Goal: Information Seeking & Learning: Learn about a topic

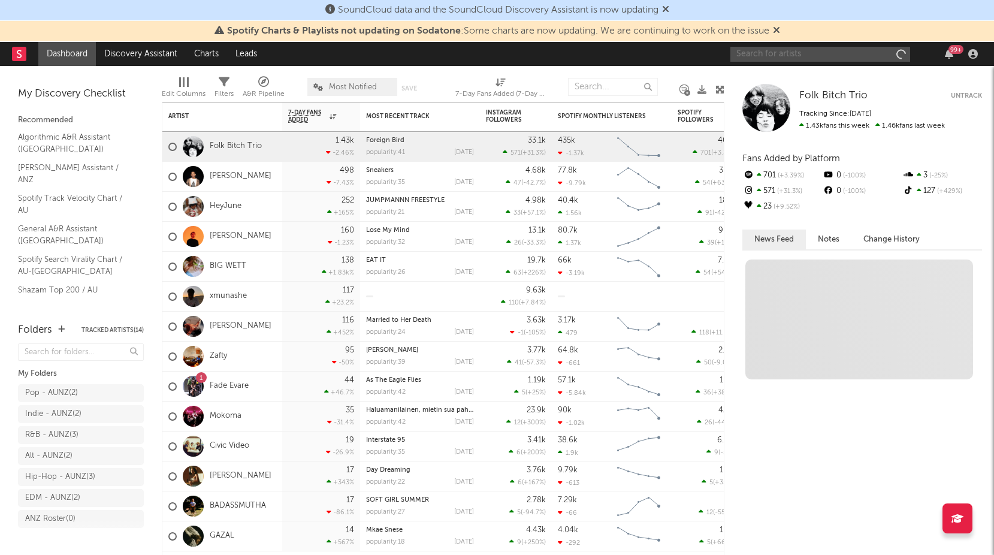
drag, startPoint x: 0, startPoint y: 0, endPoint x: 799, endPoint y: 51, distance: 801.1
click at [799, 51] on input "text" at bounding box center [821, 54] width 180 height 15
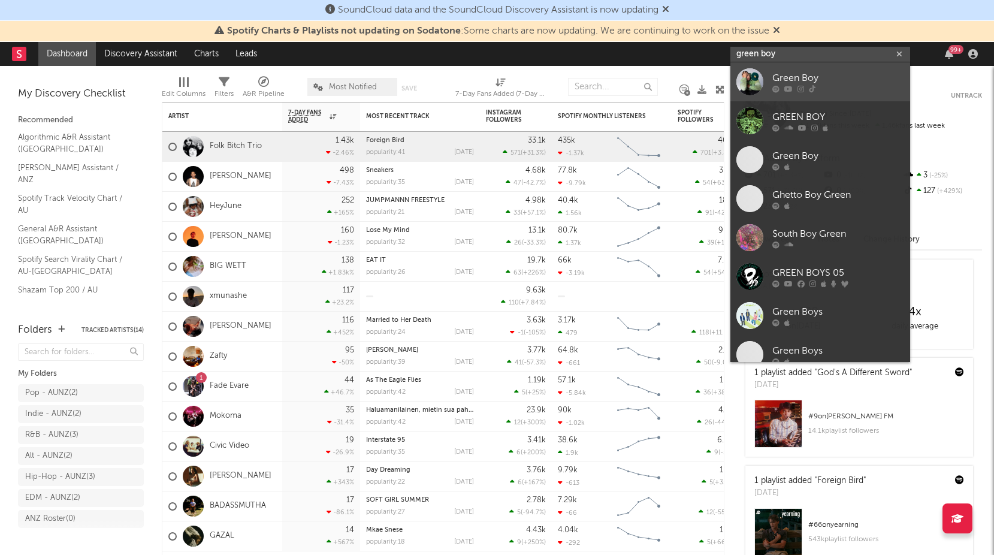
type input "green boy"
click at [800, 80] on div "Green Boy" at bounding box center [839, 78] width 132 height 14
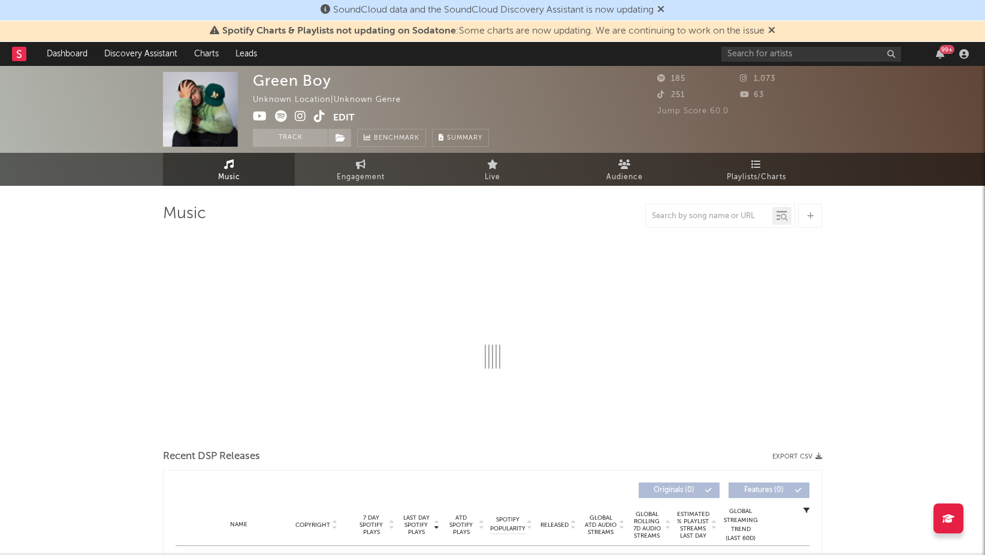
click at [775, 27] on icon at bounding box center [771, 30] width 7 height 10
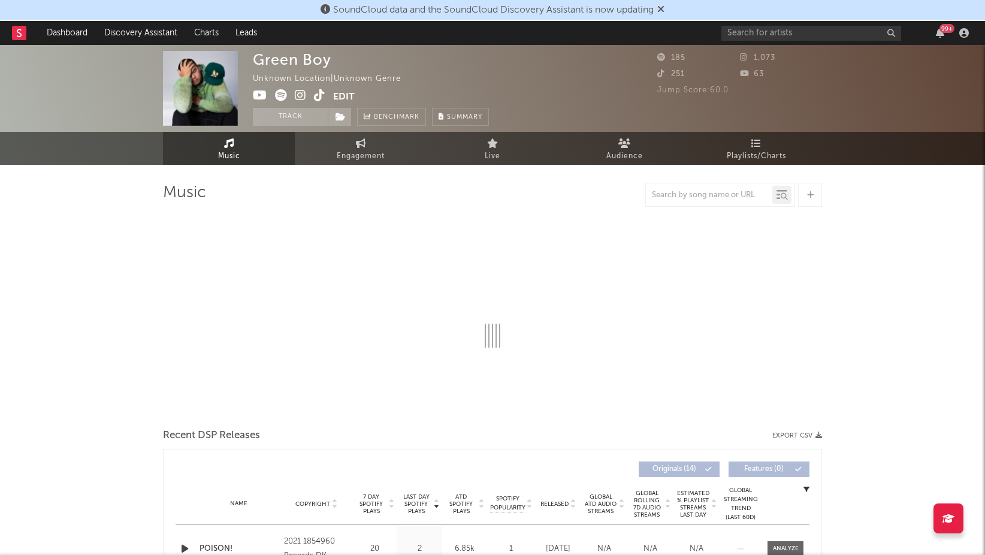
select select "1w"
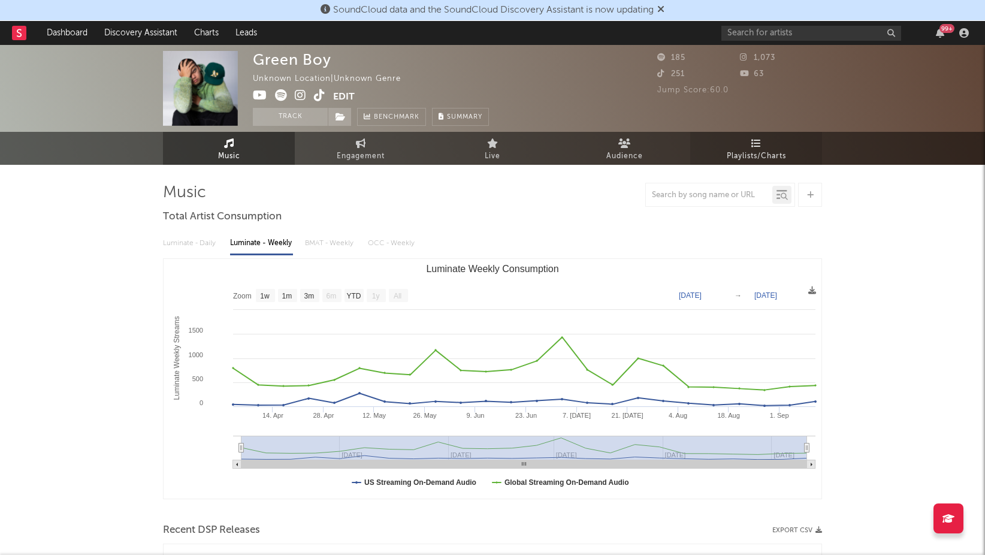
click at [756, 142] on icon at bounding box center [757, 143] width 10 height 10
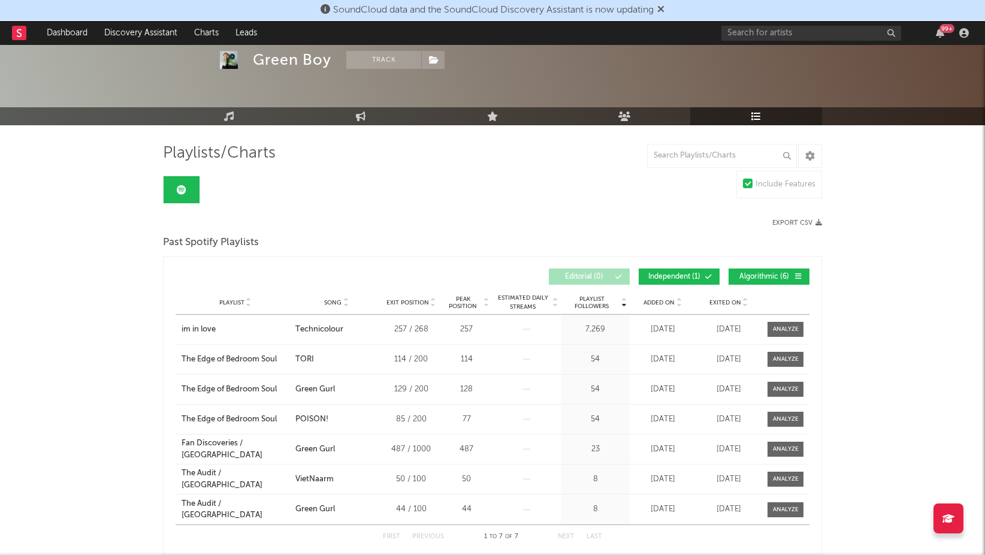
scroll to position [60, 0]
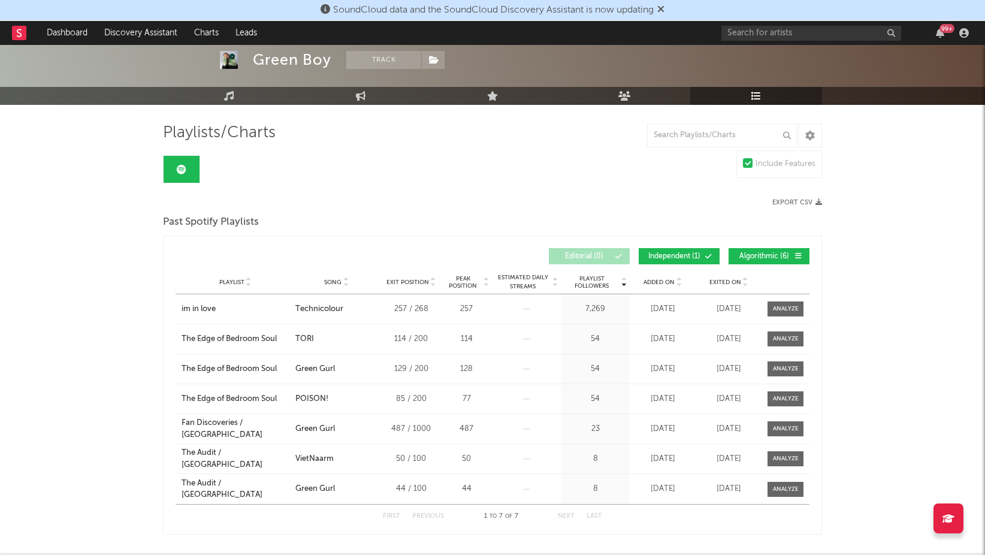
click at [881, 231] on div "Green Boy Track Unknown Location | Unknown Genre Edit Track Benchmark Summary 1…" at bounding box center [492, 295] width 985 height 621
click at [731, 283] on span "Exited On" at bounding box center [726, 282] width 32 height 7
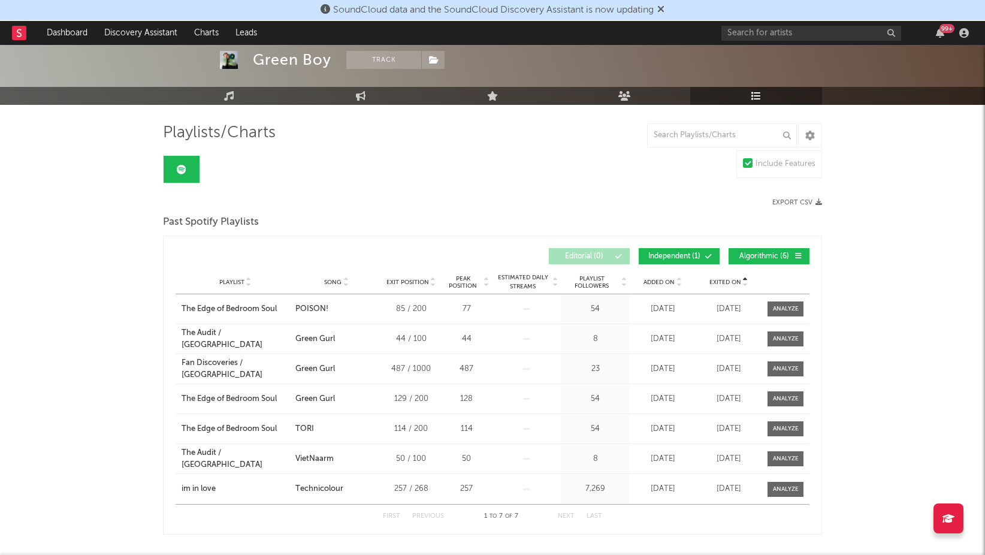
click at [731, 282] on span "Exited On" at bounding box center [726, 282] width 32 height 7
click at [689, 256] on span "Independent ( 1 )" at bounding box center [674, 256] width 55 height 7
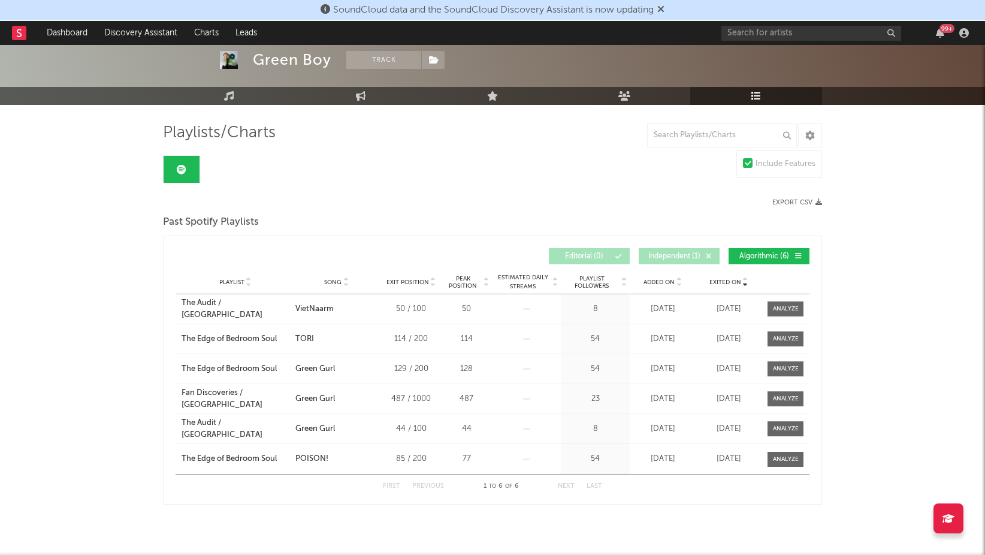
click at [690, 254] on span "Independent ( 1 )" at bounding box center [674, 256] width 55 height 7
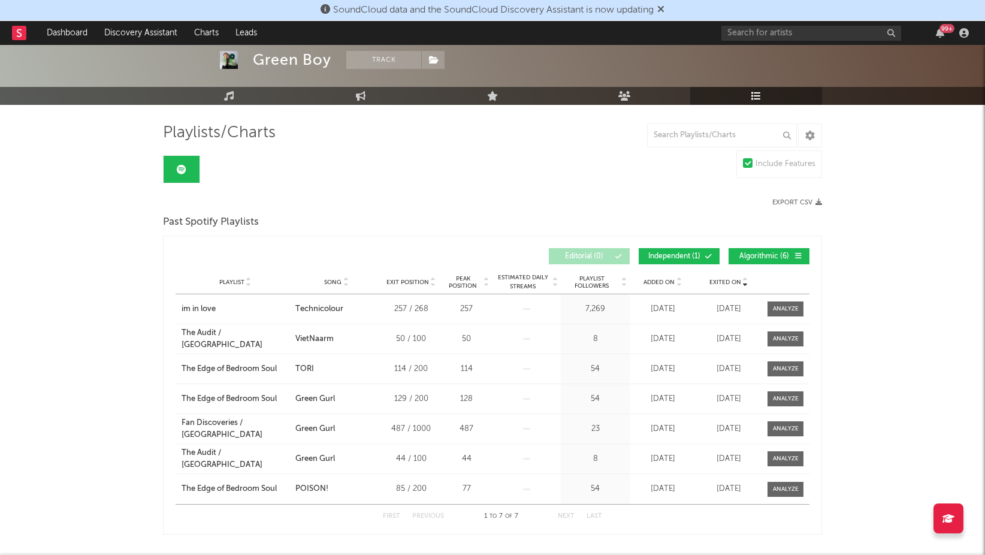
click at [731, 282] on span "Exited On" at bounding box center [726, 282] width 32 height 7
click at [885, 265] on div "Green Boy Track Unknown Location | Unknown Genre Edit Track Benchmark Summary 1…" at bounding box center [492, 295] width 985 height 621
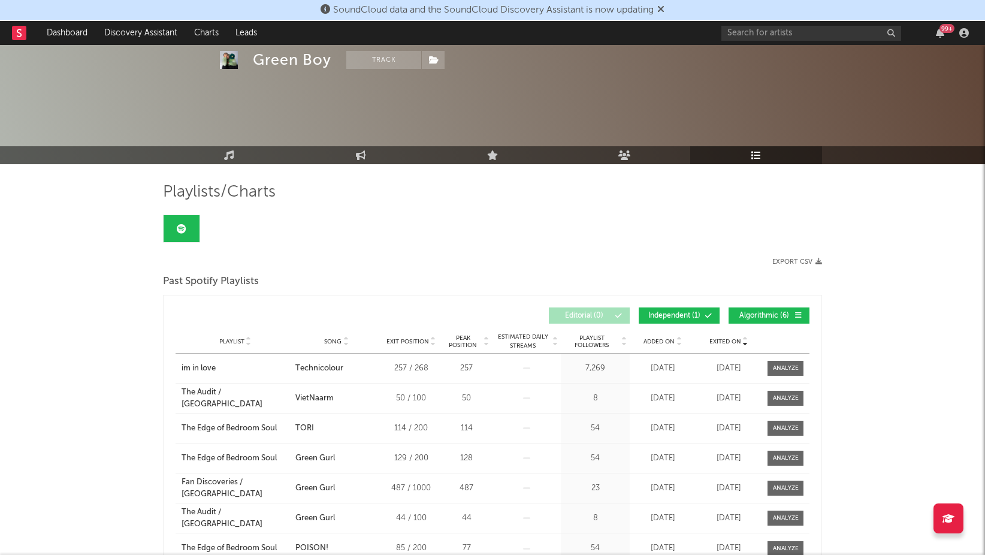
scroll to position [0, 0]
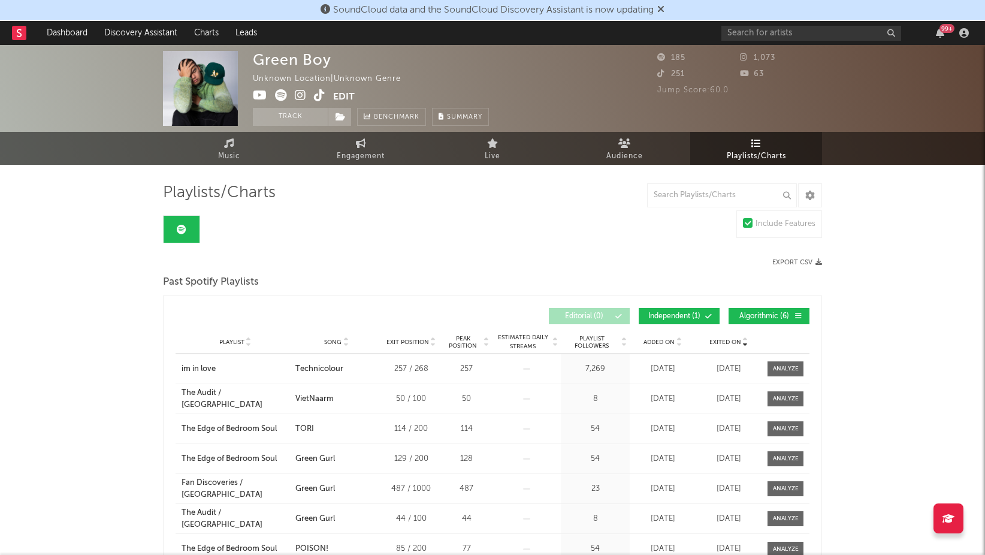
click at [134, 439] on div "Green Boy Unknown Location | Unknown Genre Edit Track Benchmark Summary 185 1,0…" at bounding box center [492, 355] width 985 height 621
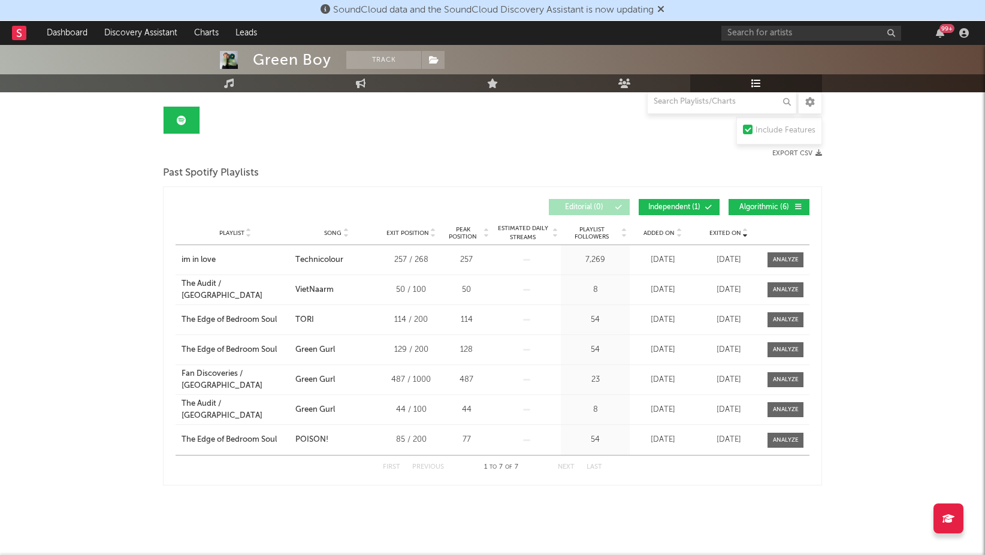
scroll to position [111, 0]
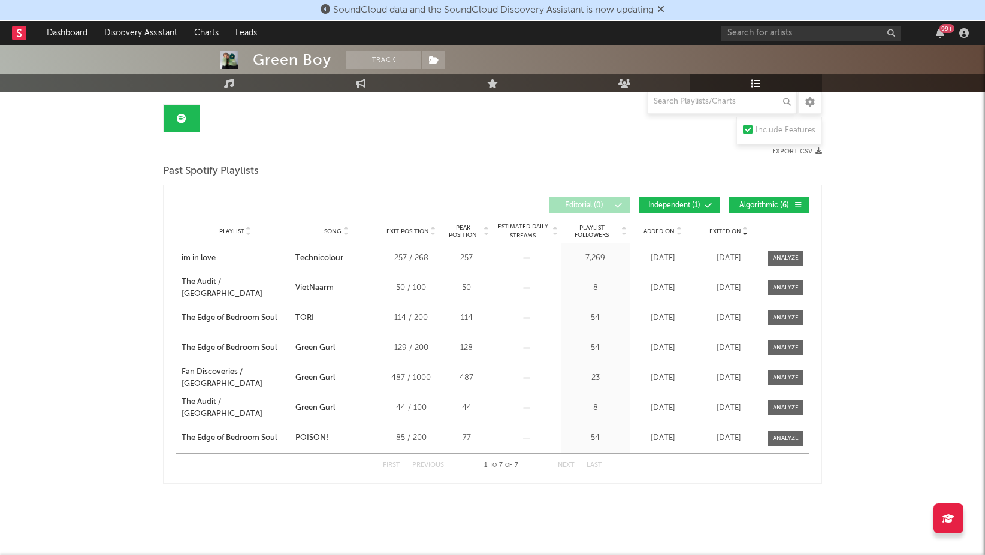
click at [728, 230] on span "Exited On" at bounding box center [726, 231] width 32 height 7
click at [729, 228] on span "Exited On" at bounding box center [726, 231] width 32 height 7
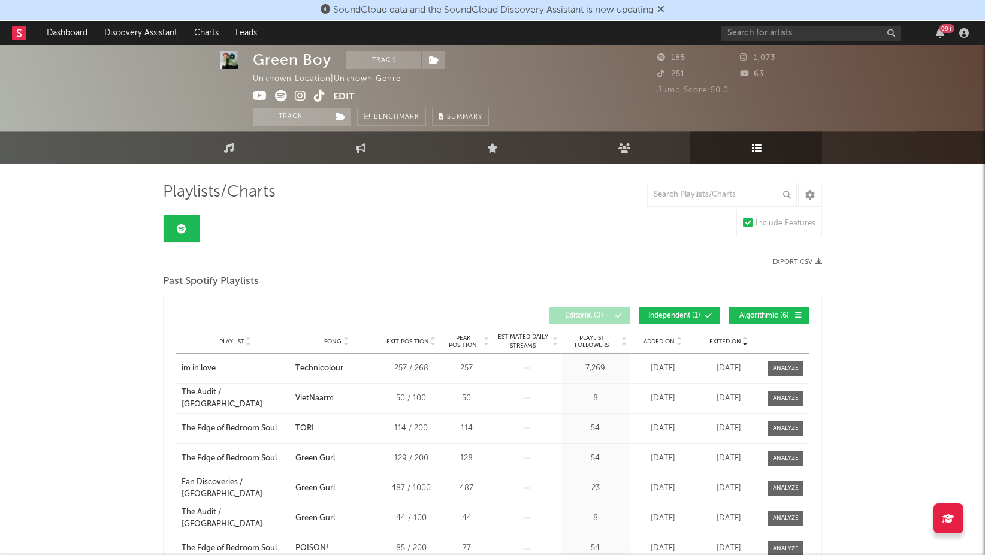
scroll to position [0, 0]
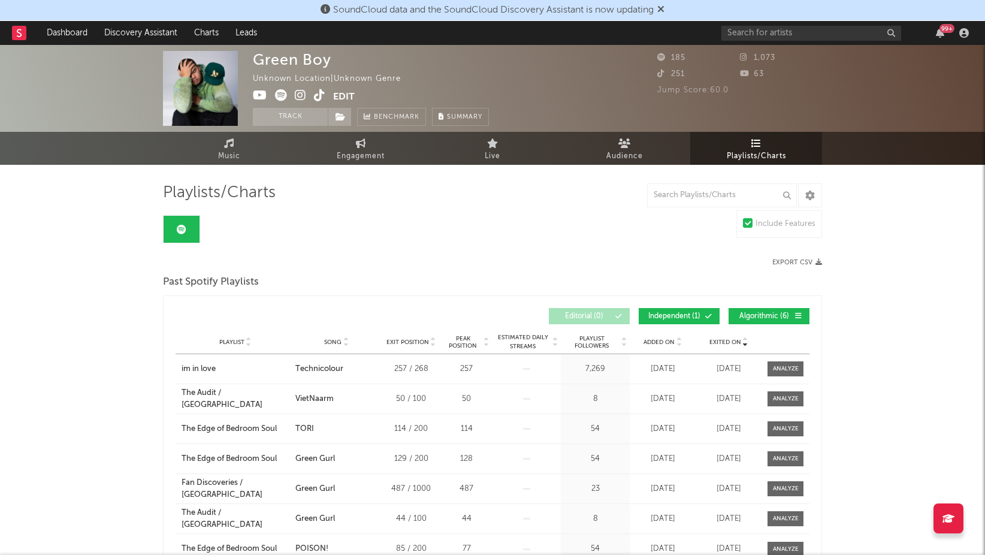
click at [463, 258] on div "Playlists/Charts Include Features Export CSV Past Spotify Playlists Exited On P…" at bounding box center [492, 389] width 659 height 412
click at [462, 257] on div "Playlists/Charts Include Features Export CSV Past Spotify Playlists Exited On P…" at bounding box center [492, 389] width 659 height 412
click at [338, 91] on button "Edit" at bounding box center [344, 96] width 22 height 15
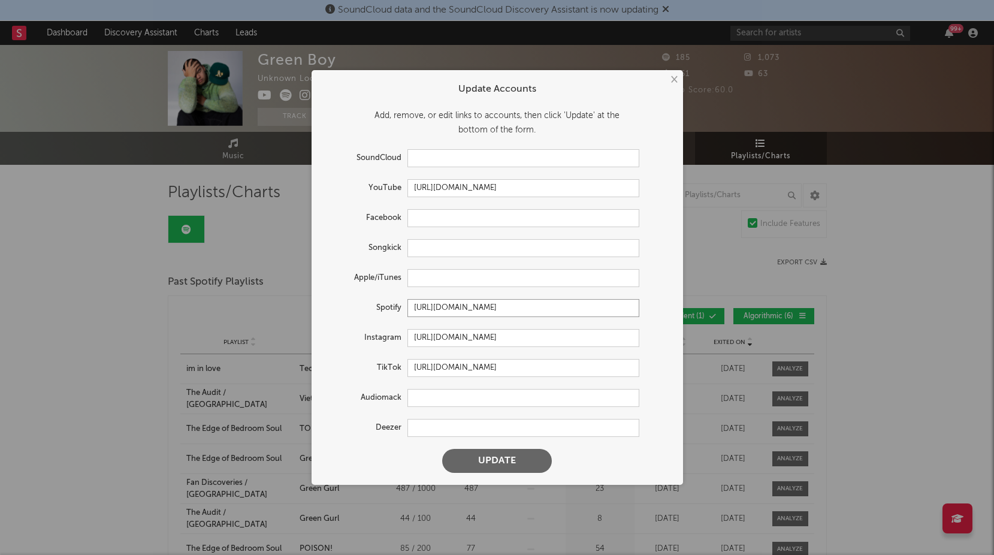
click at [571, 310] on input "[URL][DOMAIN_NAME]" at bounding box center [524, 308] width 232 height 18
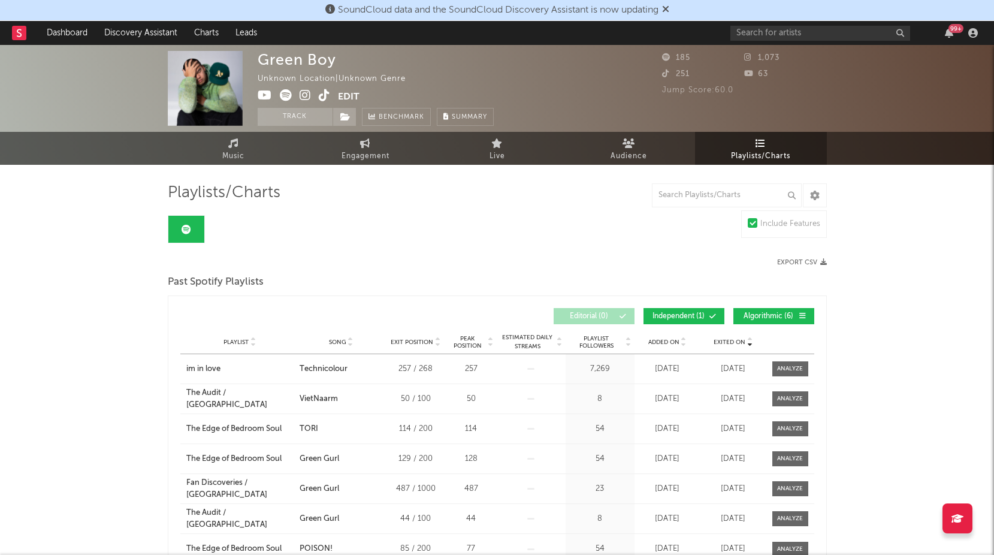
click at [793, 145] on div "× Update Accounts Add, remove, or edit links to accounts, then click 'Update' a…" at bounding box center [497, 277] width 994 height 555
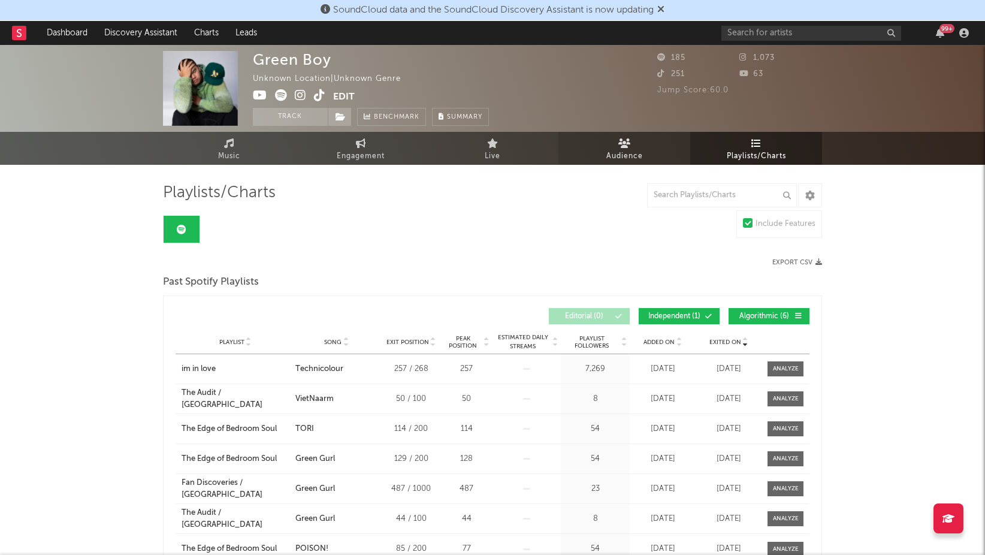
click at [644, 162] on link "Audience" at bounding box center [625, 148] width 132 height 33
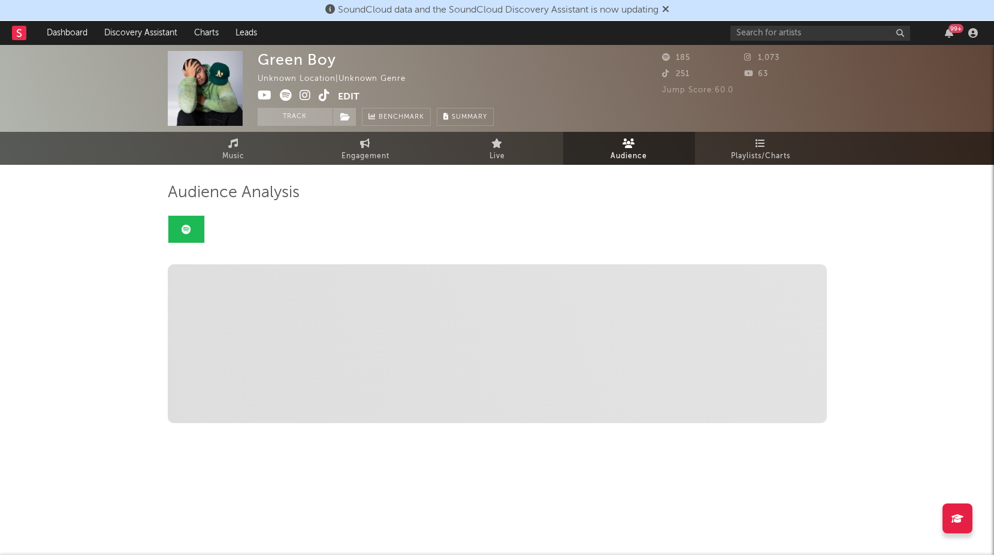
click at [70, 343] on div "Green Boy Unknown Location | Unknown Genre Edit Track Benchmark Summary 185 1,0…" at bounding box center [497, 276] width 994 height 462
click at [522, 152] on link "Live" at bounding box center [497, 148] width 132 height 33
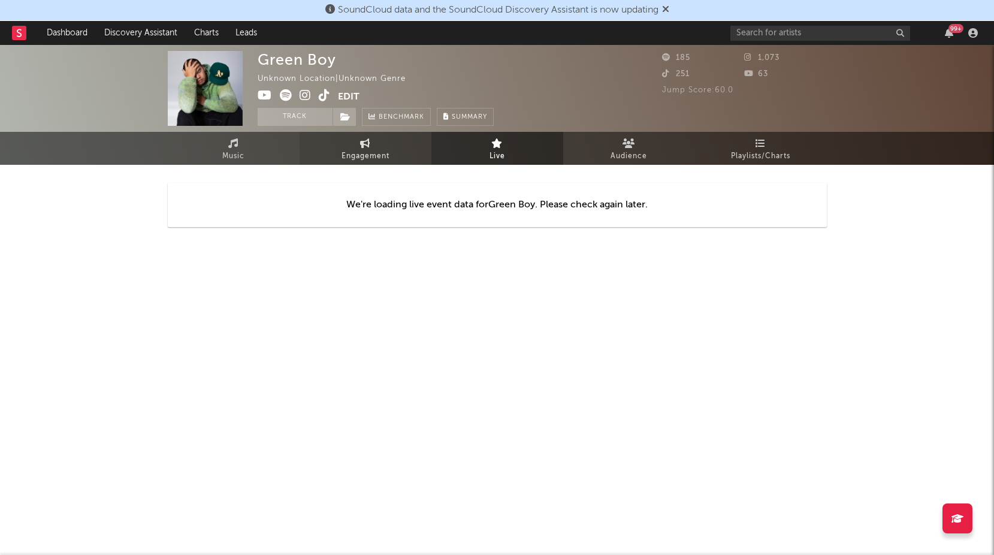
click at [376, 138] on link "Engagement" at bounding box center [366, 148] width 132 height 33
select select "1w"
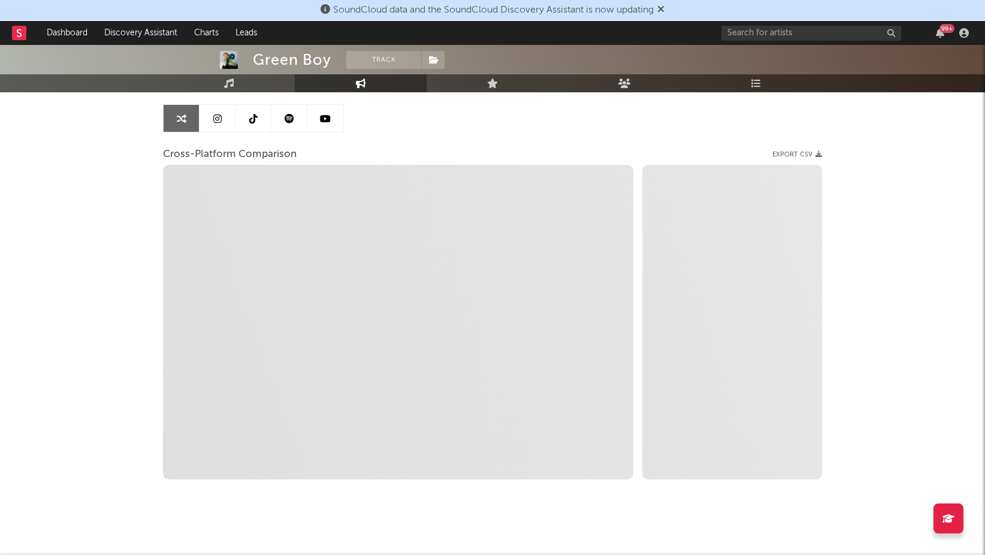
scroll to position [119, 0]
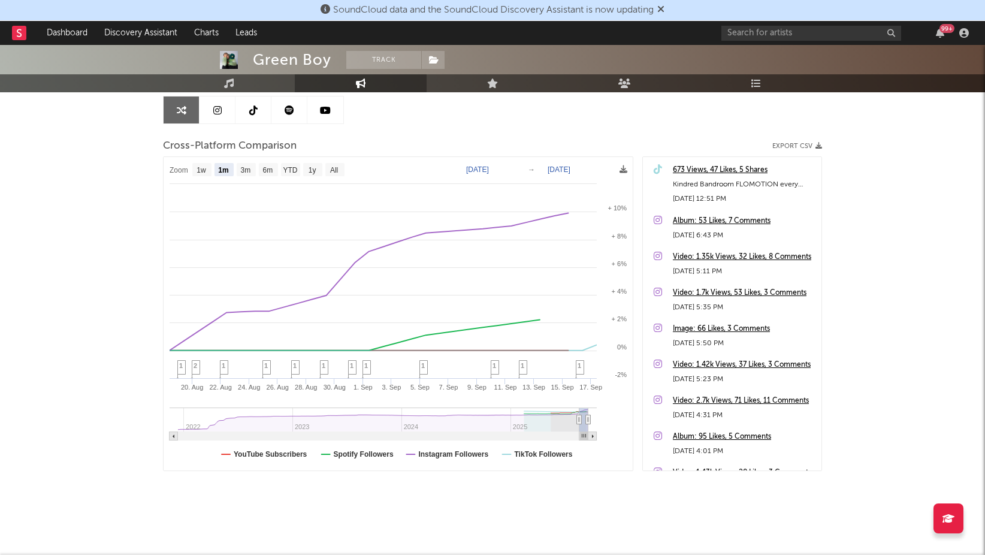
click at [102, 252] on div "Green Boy Track Unknown Location | Unknown Genre Edit Track Benchmark Summary 1…" at bounding box center [492, 240] width 985 height 629
click at [250, 173] on text "3m" at bounding box center [246, 170] width 10 height 8
select select "3m"
type input "[DATE]"
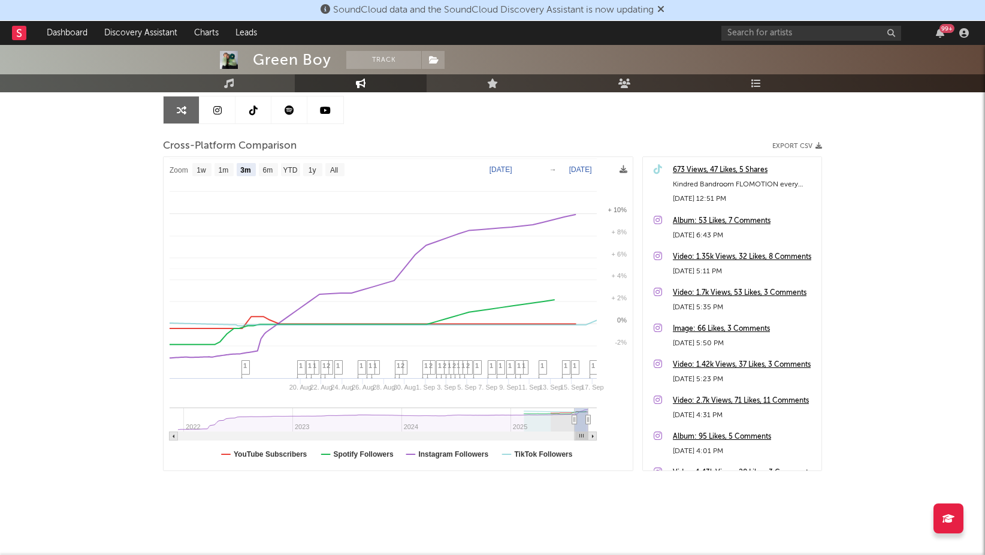
select select "3m"
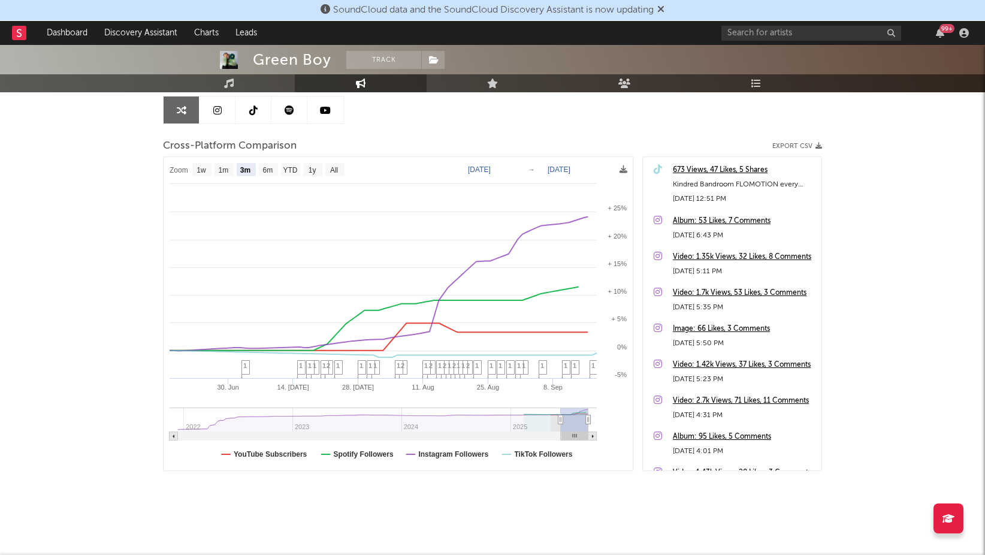
click at [913, 310] on div "Green Boy Track Unknown Location | Unknown Genre Edit Track Benchmark Summary 1…" at bounding box center [492, 240] width 985 height 629
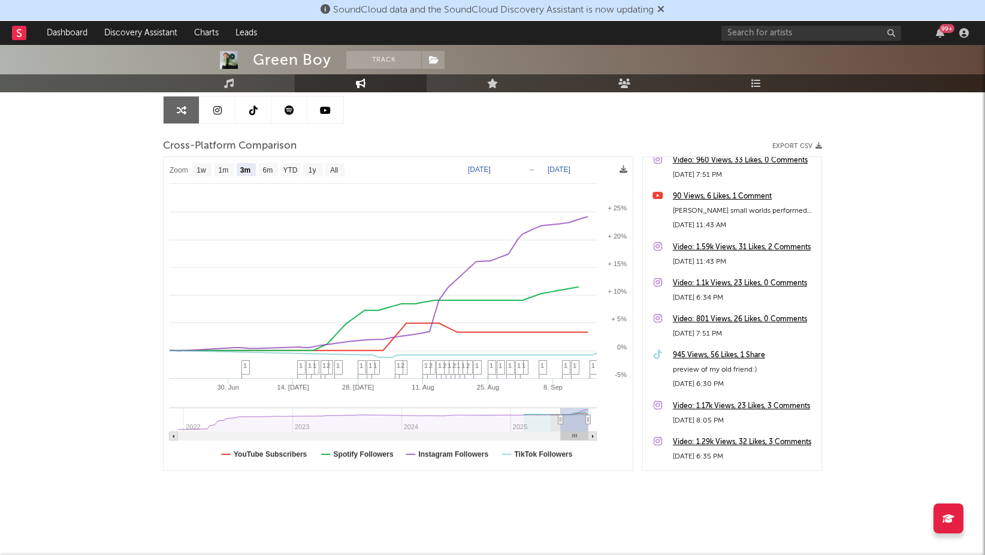
scroll to position [412, 0]
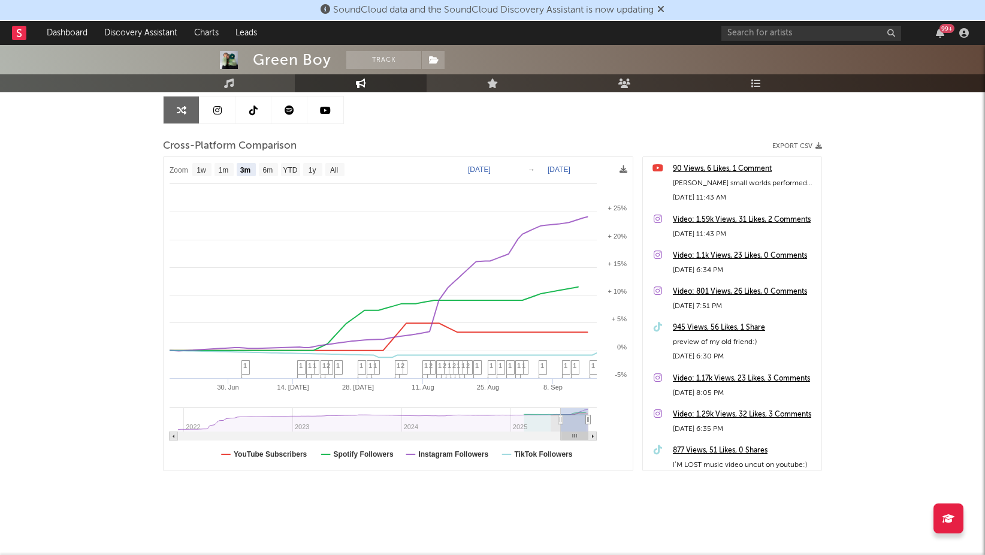
click at [878, 262] on div "Green Boy Track Unknown Location | Unknown Genre Edit Track Benchmark Summary 1…" at bounding box center [492, 240] width 985 height 629
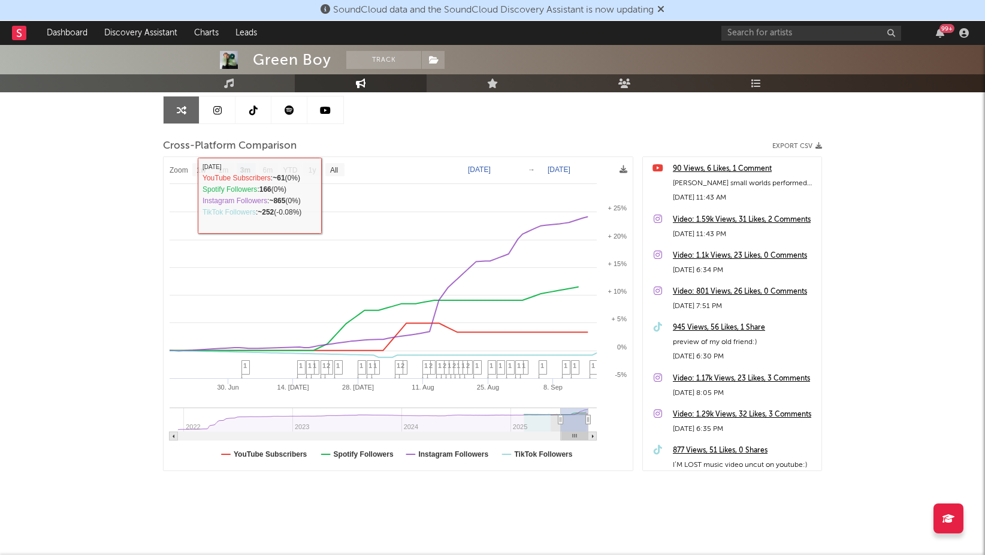
scroll to position [0, 0]
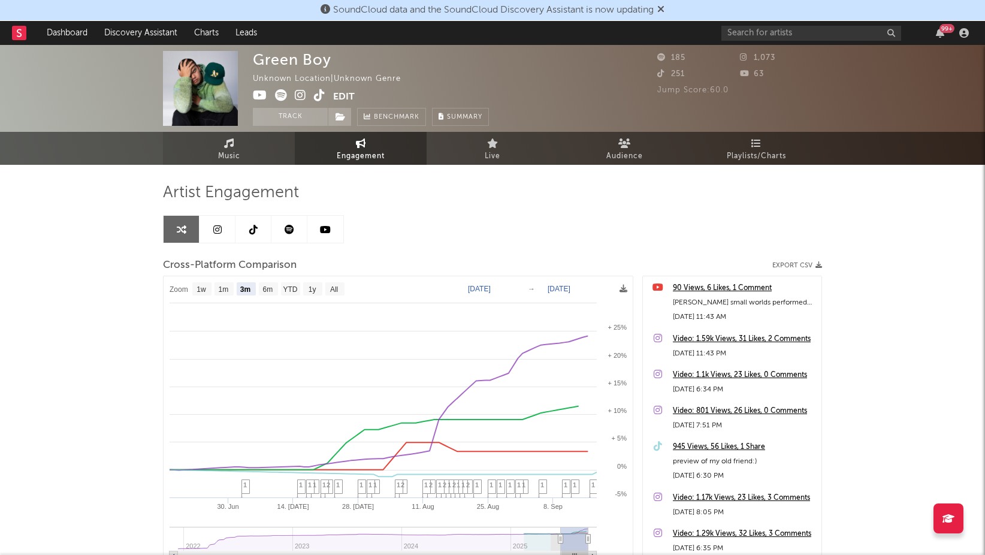
click at [249, 150] on link "Music" at bounding box center [229, 148] width 132 height 33
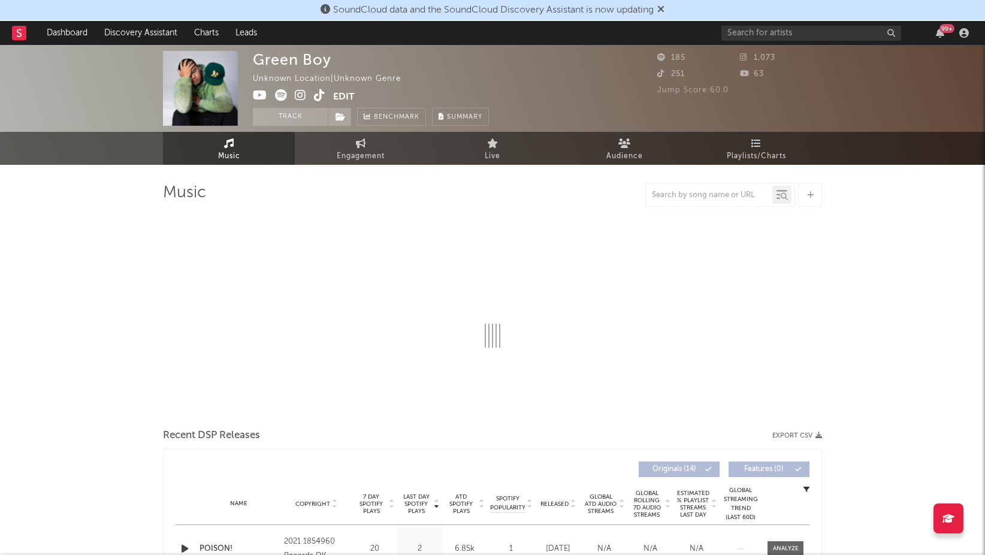
select select "1w"
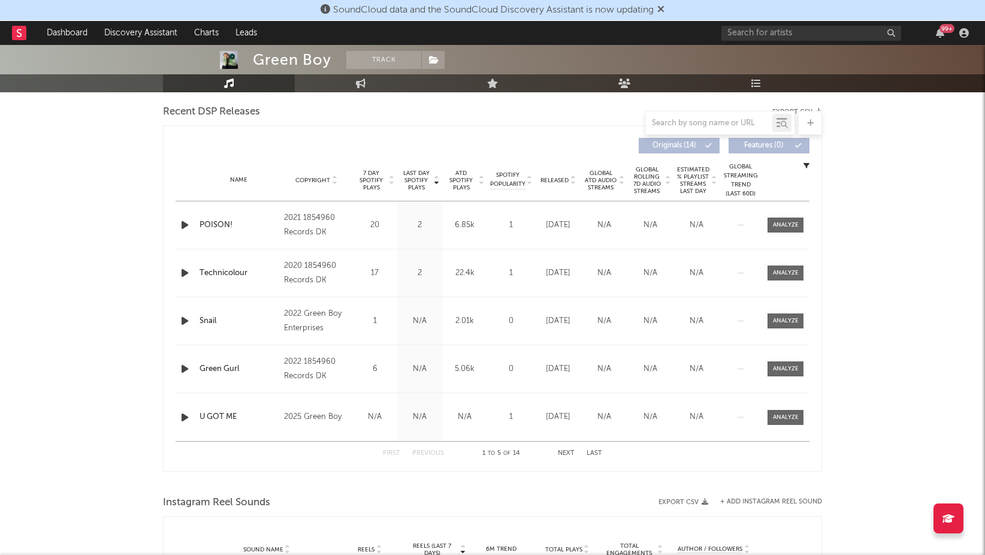
scroll to position [420, 0]
click at [892, 258] on div "Green Boy Track Unknown Location | Unknown Genre Edit Track Benchmark Summary 1…" at bounding box center [492, 386] width 985 height 1522
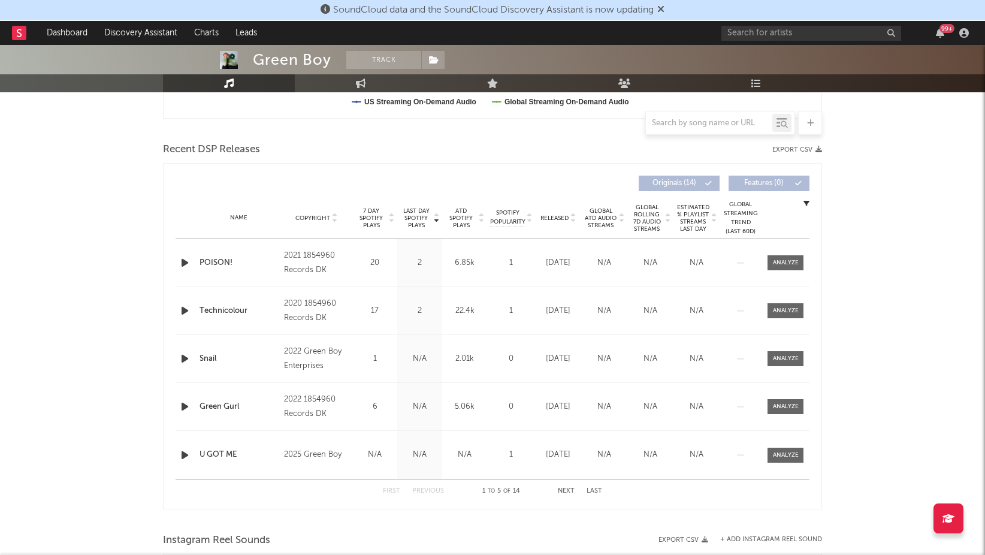
scroll to position [360, 0]
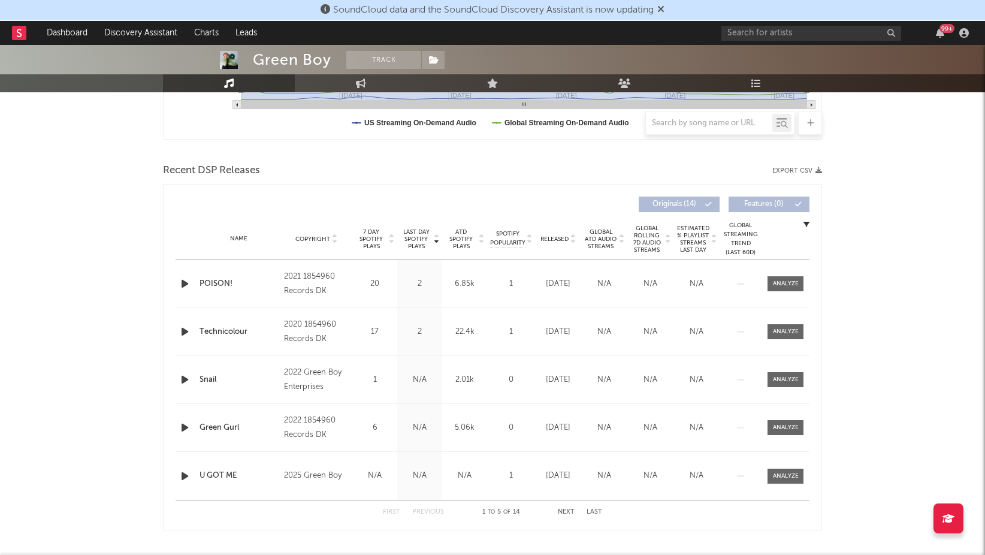
click at [890, 257] on div "Green Boy Track Unknown Location | Unknown Genre Edit Track Benchmark Summary 1…" at bounding box center [492, 446] width 985 height 1522
click at [91, 243] on div "Green Boy Track Unknown Location | Unknown Genre Edit Track Benchmark Summary 1…" at bounding box center [492, 446] width 985 height 1522
click at [568, 514] on button "Next" at bounding box center [566, 512] width 17 height 7
click at [436, 512] on button "Previous" at bounding box center [428, 512] width 32 height 7
click at [107, 351] on div "Green Boy Track Unknown Location | Unknown Genre Edit Track Benchmark Summary 1…" at bounding box center [492, 446] width 985 height 1522
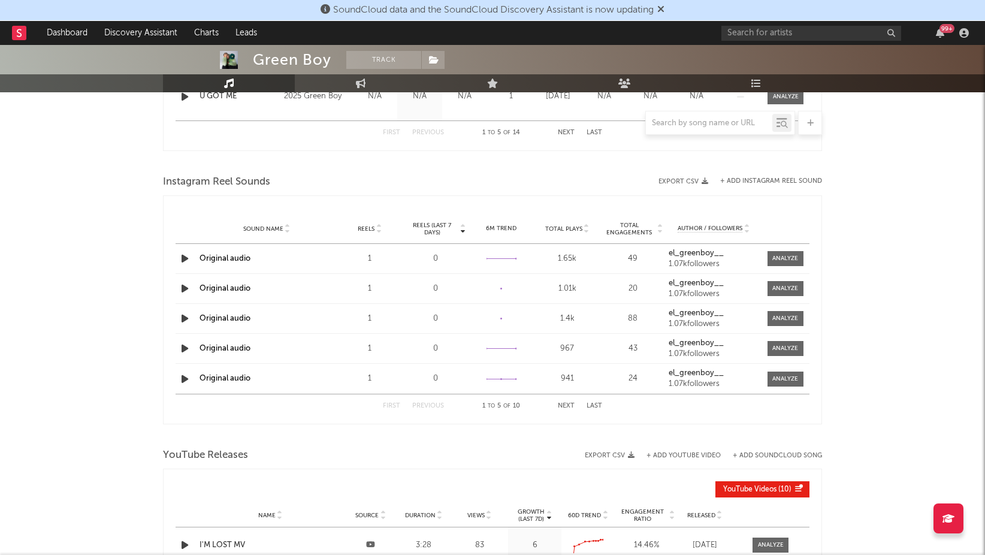
scroll to position [779, 0]
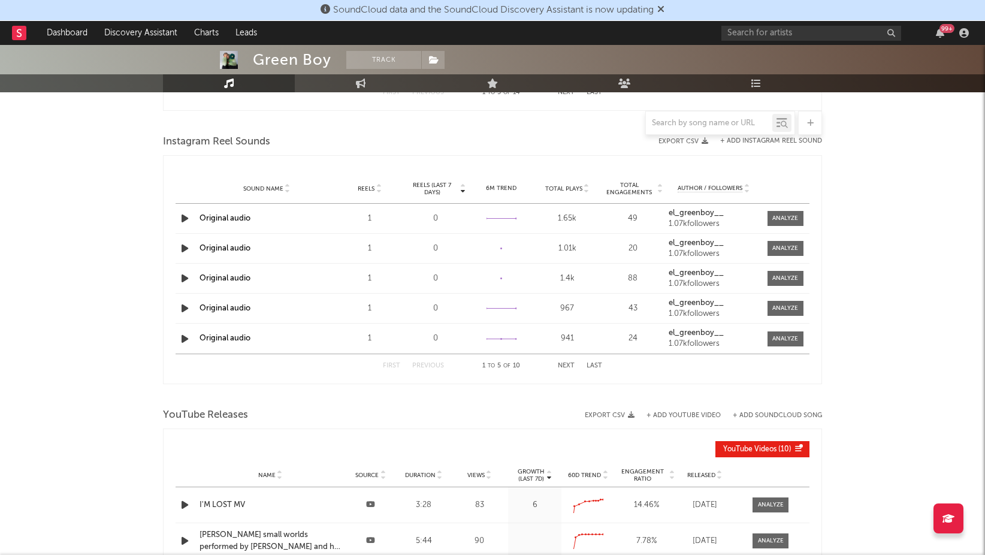
click at [112, 336] on div "Green Boy Track Unknown Location | Unknown Genre Edit Track Benchmark Summary 1…" at bounding box center [492, 27] width 985 height 1522
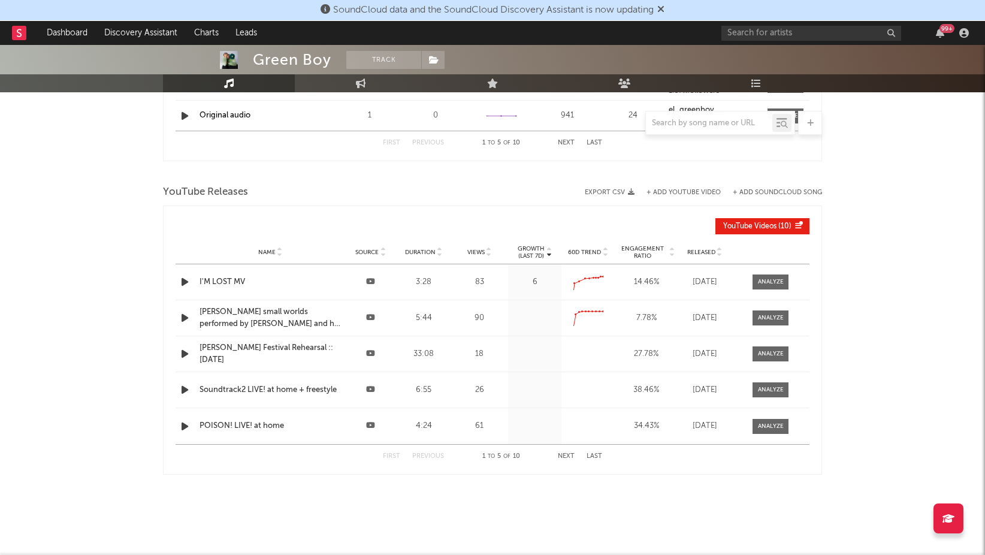
scroll to position [1011, 0]
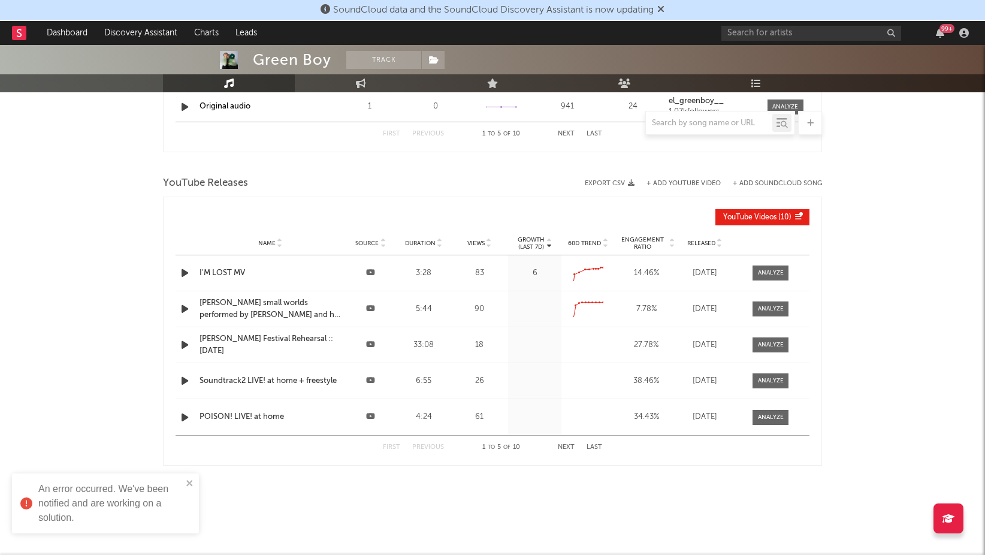
click at [193, 484] on icon "close" at bounding box center [190, 483] width 8 height 10
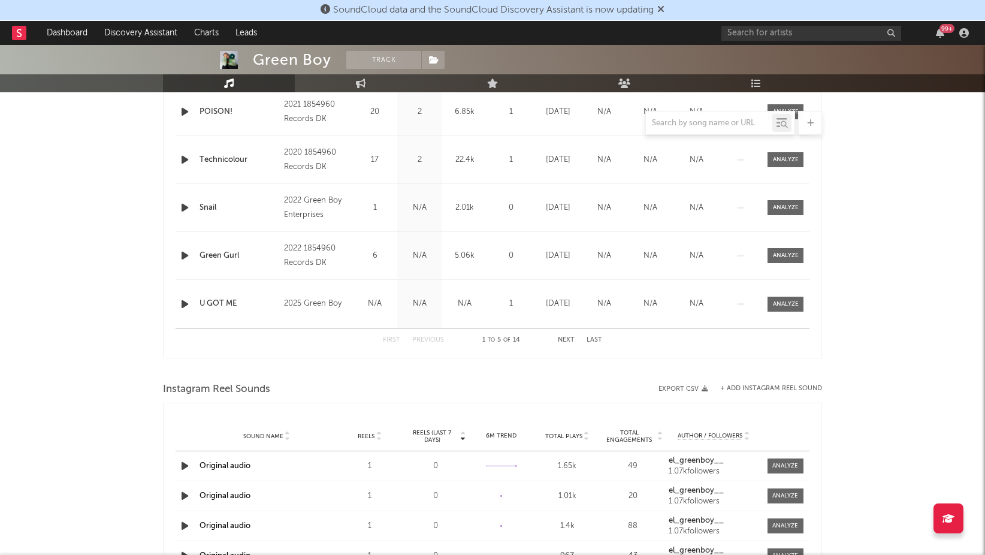
scroll to position [472, 0]
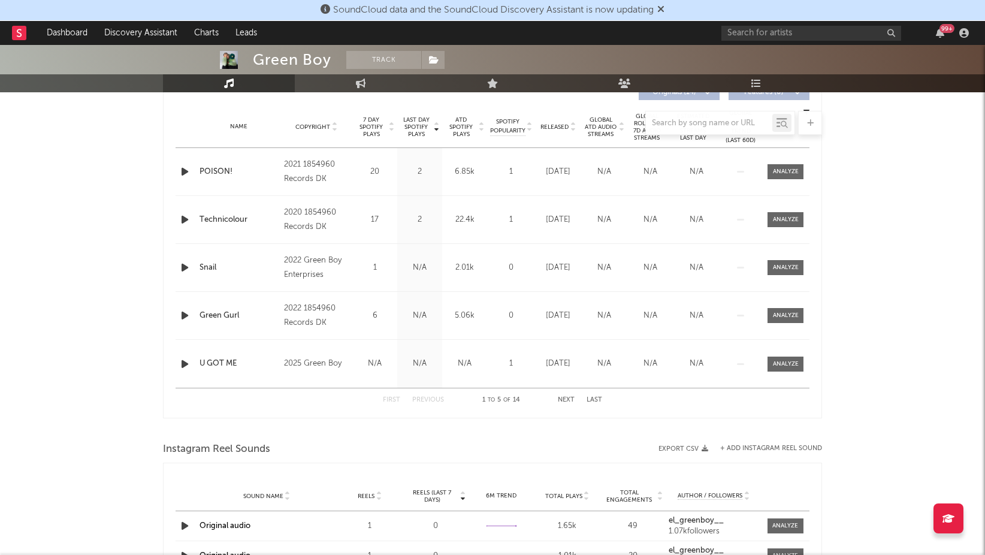
click at [122, 393] on div "Green Boy Track Unknown Location | Unknown Genre Edit Track Benchmark Summary 1…" at bounding box center [492, 334] width 985 height 1522
click at [181, 365] on icon "button" at bounding box center [185, 364] width 13 height 15
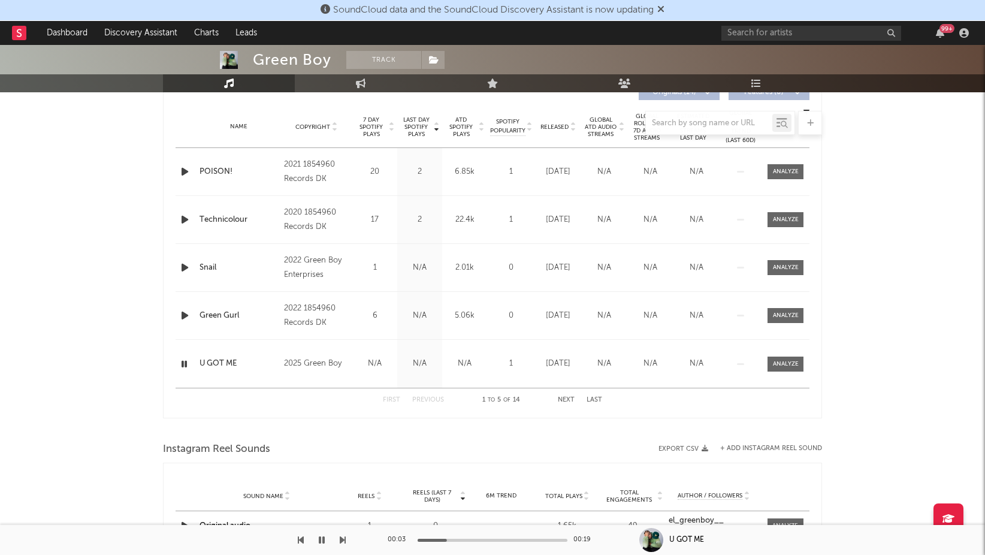
click at [186, 313] on icon "button" at bounding box center [185, 315] width 13 height 15
click at [186, 313] on icon "button" at bounding box center [184, 315] width 11 height 15
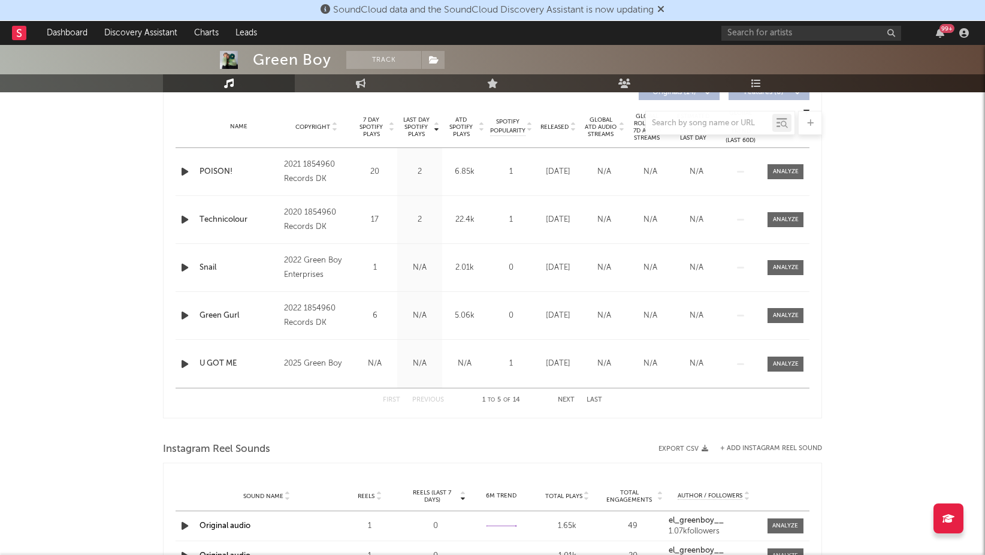
click at [556, 123] on div at bounding box center [492, 123] width 659 height 24
click at [564, 125] on div at bounding box center [492, 123] width 659 height 24
click at [559, 128] on div at bounding box center [492, 123] width 659 height 24
drag, startPoint x: 559, startPoint y: 128, endPoint x: 573, endPoint y: 133, distance: 14.8
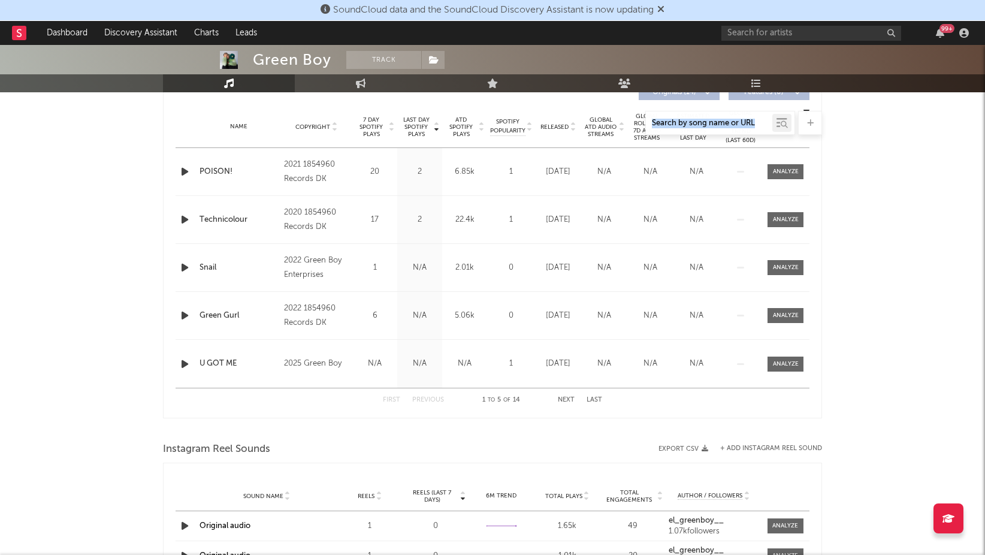
click at [574, 131] on div at bounding box center [492, 123] width 659 height 24
click at [573, 130] on div at bounding box center [492, 123] width 659 height 24
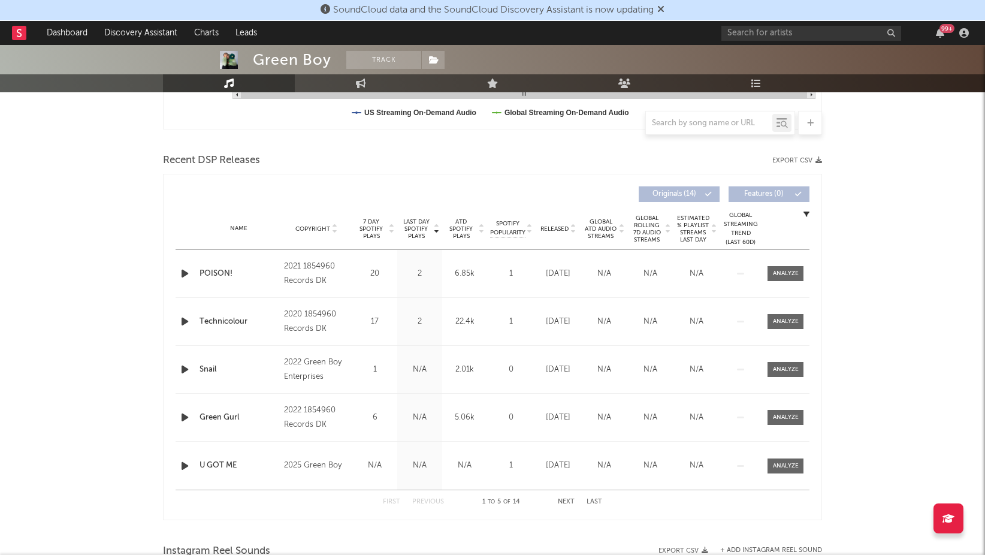
scroll to position [352, 0]
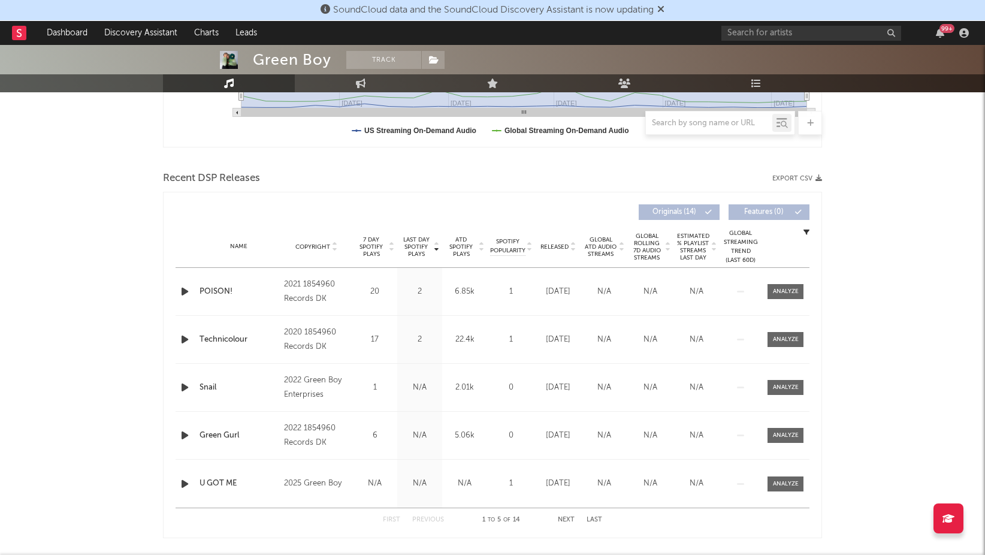
click at [868, 241] on div "Green Boy Track Unknown Location | Unknown Genre Edit Track Benchmark Summary 1…" at bounding box center [492, 454] width 985 height 1522
click at [950, 222] on div "Green Boy Track Unknown Location | Unknown Genre Edit Track Benchmark Summary 1…" at bounding box center [492, 454] width 985 height 1522
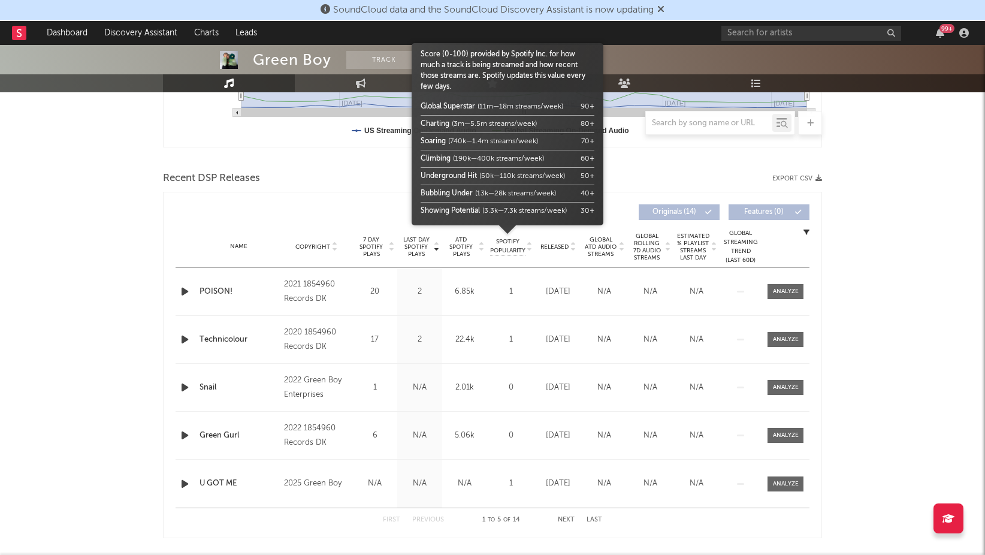
click at [502, 245] on span "Spotify Popularity" at bounding box center [507, 246] width 35 height 18
click at [506, 246] on span "Spotify Popularity" at bounding box center [507, 246] width 35 height 18
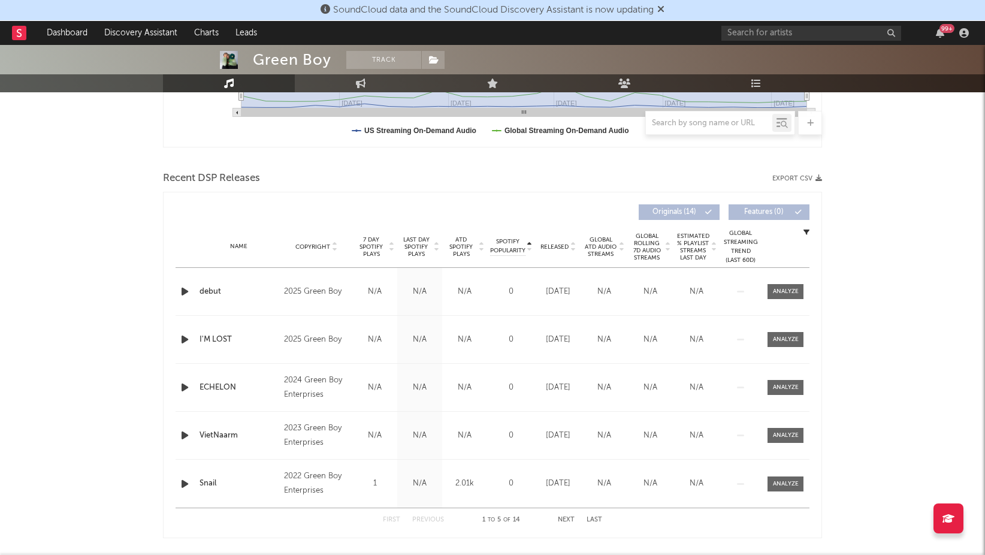
click at [554, 246] on span "Released" at bounding box center [555, 246] width 28 height 7
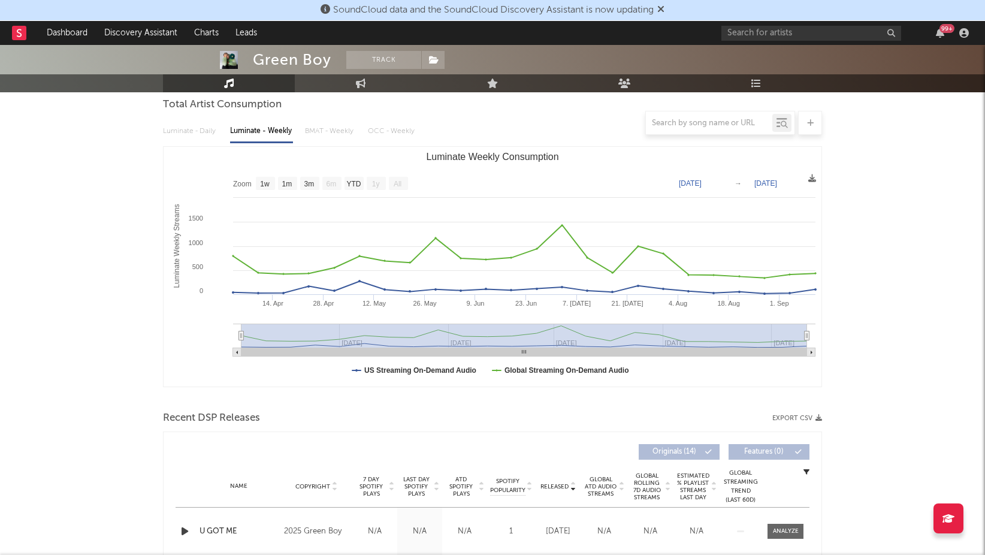
scroll to position [0, 0]
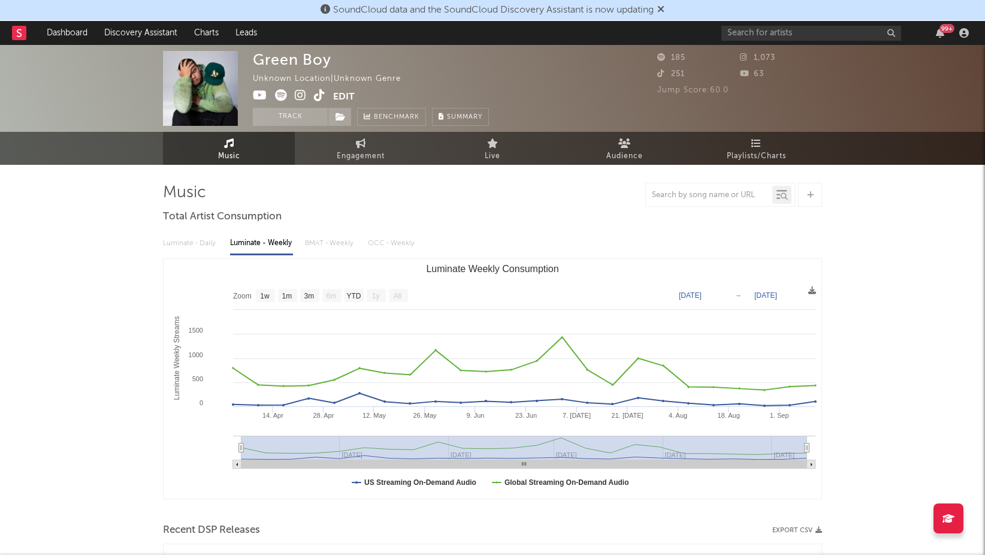
click at [373, 147] on link "Engagement" at bounding box center [361, 148] width 132 height 33
select select "1w"
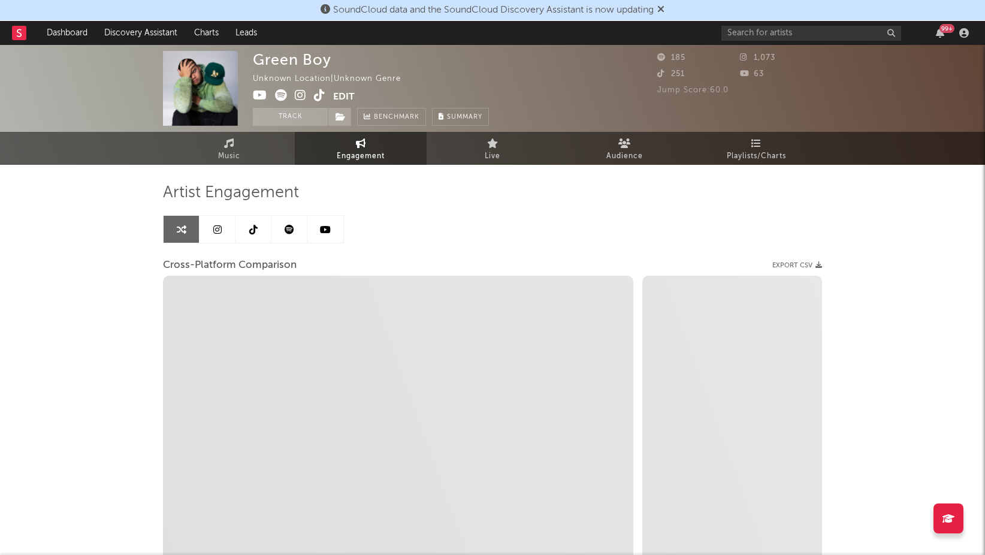
click at [501, 238] on div "Artist Engagement Cross-Platform Comparison Export CSV Zoom 1w 1m 3m 6m YTD 1y …" at bounding box center [492, 387] width 659 height 408
select select "1m"
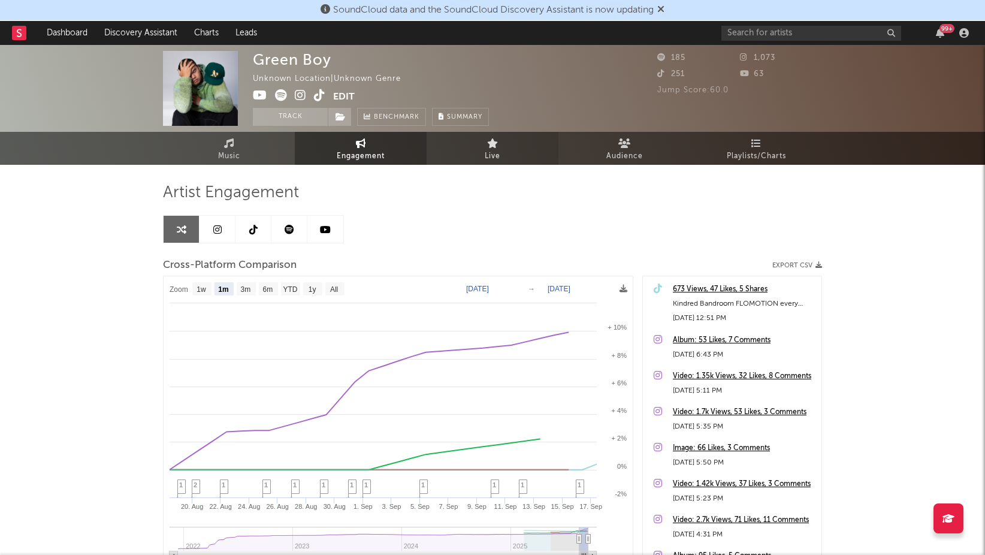
click at [504, 156] on link "Live" at bounding box center [493, 148] width 132 height 33
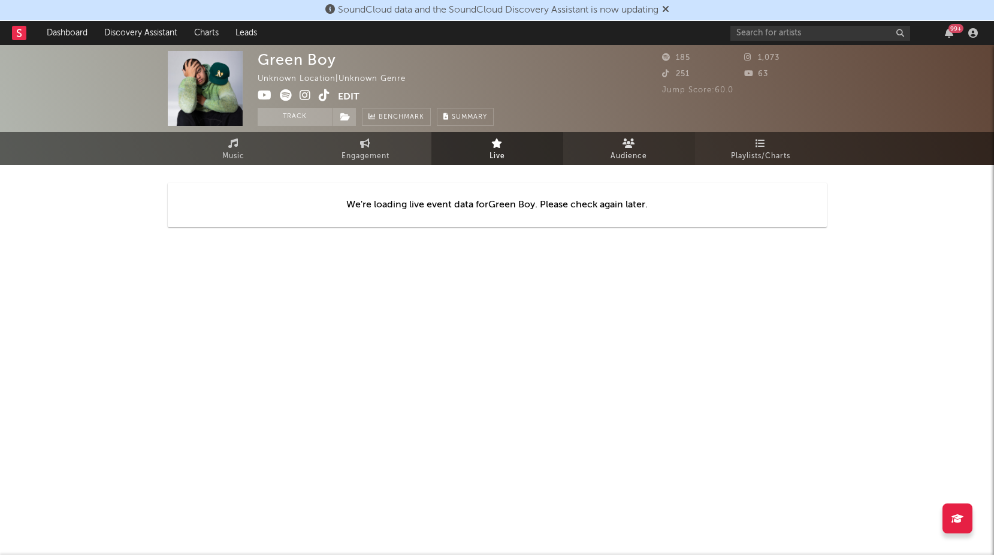
click at [632, 148] on link "Audience" at bounding box center [629, 148] width 132 height 33
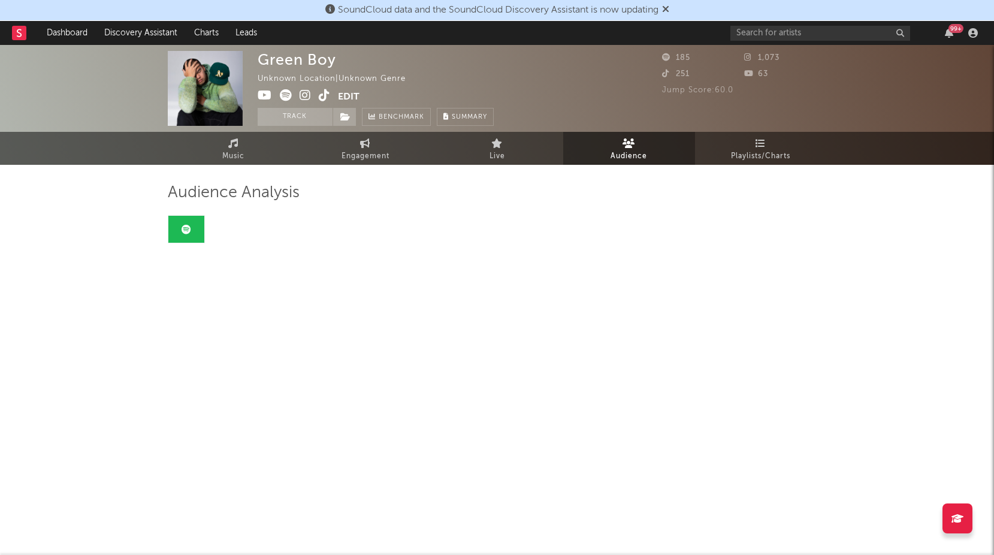
click at [651, 242] on div "Audience Analysis" at bounding box center [497, 213] width 659 height 61
click at [350, 94] on button "Edit" at bounding box center [349, 96] width 22 height 15
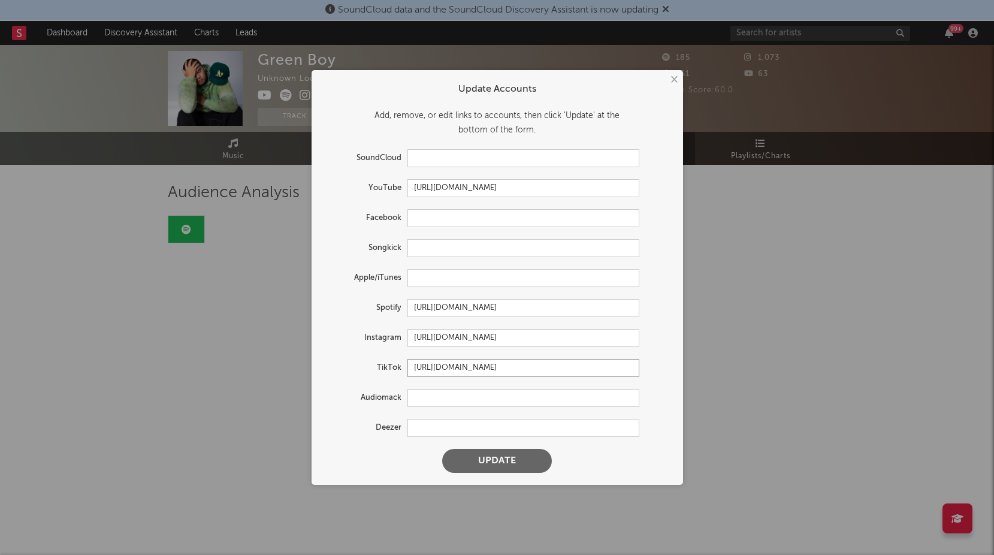
click at [452, 371] on input "[URL][DOMAIN_NAME]" at bounding box center [524, 368] width 232 height 18
paste input "@el_greenboy?lang=en-GB"
type input "[URL][DOMAIN_NAME]"
click at [510, 463] on button "Update" at bounding box center [497, 461] width 110 height 24
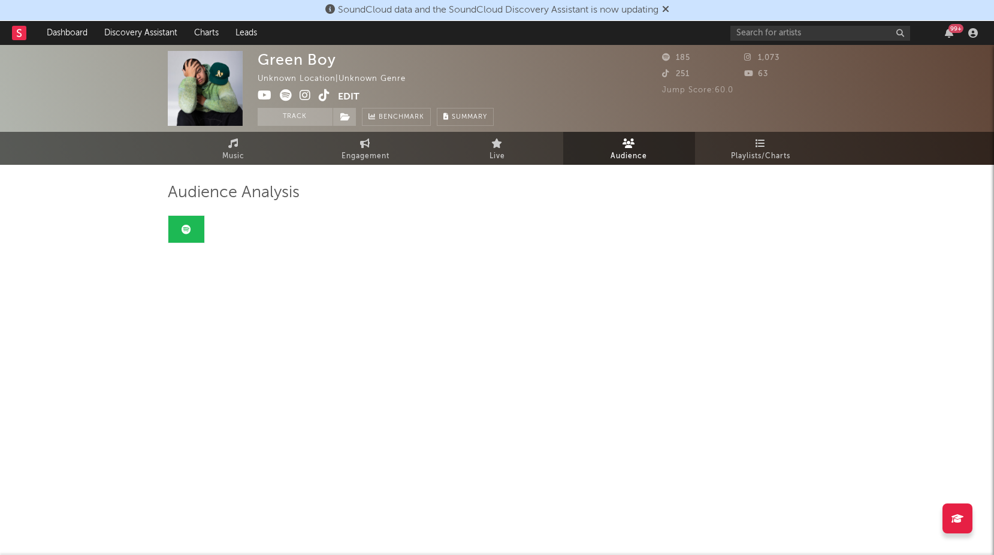
click at [571, 240] on div "Audience Analysis" at bounding box center [497, 213] width 659 height 61
click at [784, 151] on span "Playlists/Charts" at bounding box center [760, 156] width 59 height 14
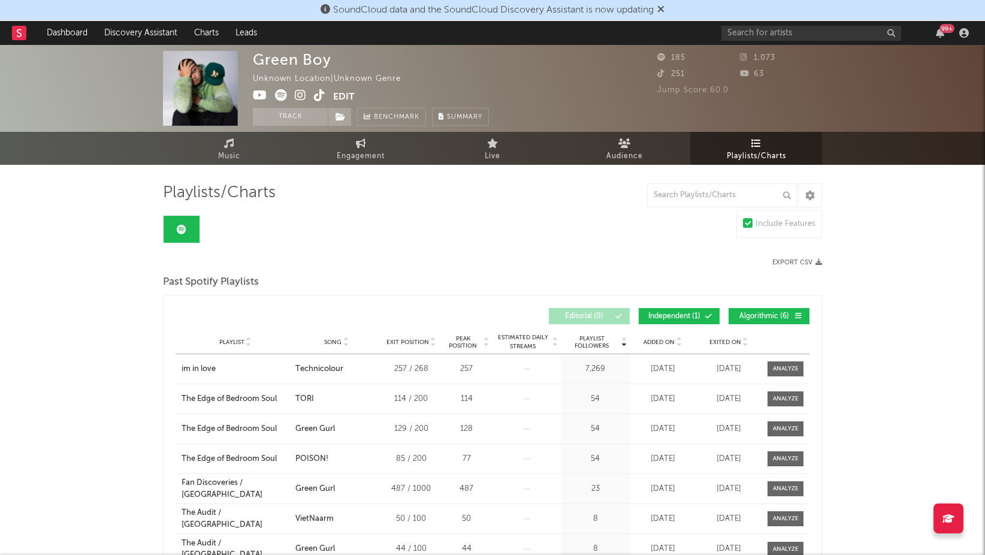
click at [91, 364] on div "Green Boy Unknown Location | Unknown Genre Edit Track Benchmark Summary 185 1,0…" at bounding box center [492, 355] width 985 height 621
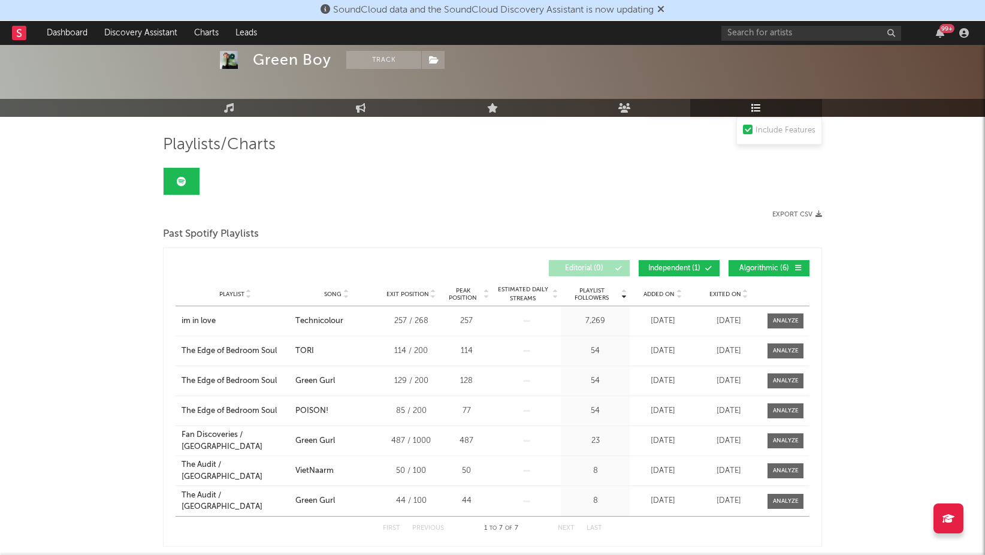
scroll to position [111, 0]
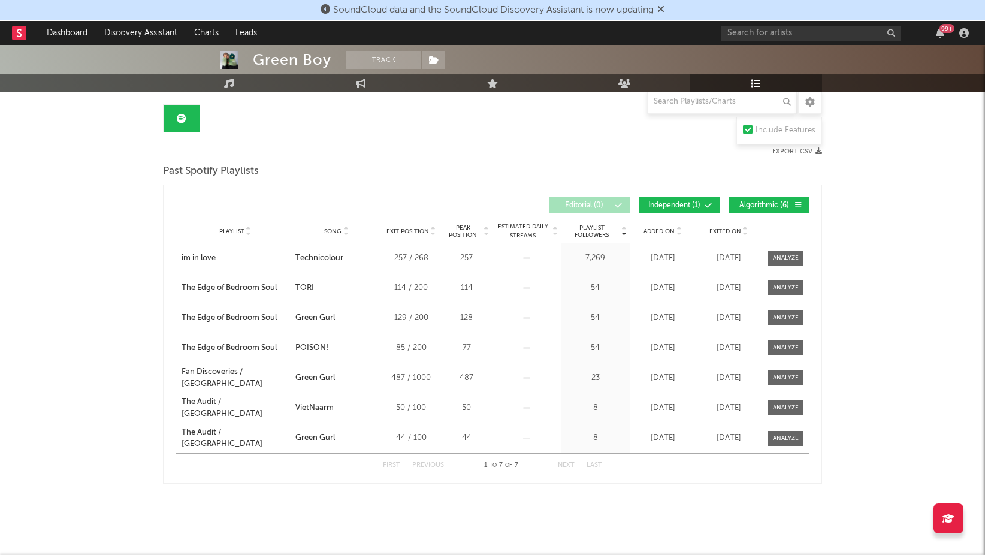
click at [91, 364] on div "Green Boy Track Unknown Location | Unknown Genre Edit Track Benchmark Summary 1…" at bounding box center [492, 244] width 985 height 621
click at [571, 465] on button "Next" at bounding box center [566, 465] width 17 height 7
drag, startPoint x: 950, startPoint y: 378, endPoint x: 937, endPoint y: 373, distance: 13.7
click at [950, 378] on div "Green Boy Track Unknown Location | Unknown Genre Edit Track Benchmark Summary 1…" at bounding box center [492, 244] width 985 height 621
click at [755, 203] on span "Algorithmic ( 6 )" at bounding box center [764, 205] width 55 height 7
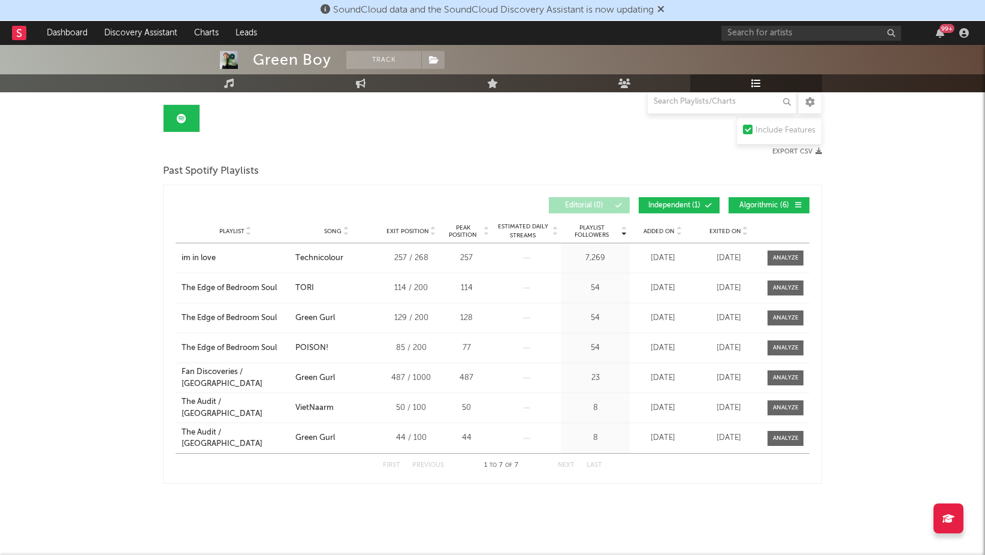
scroll to position [0, 0]
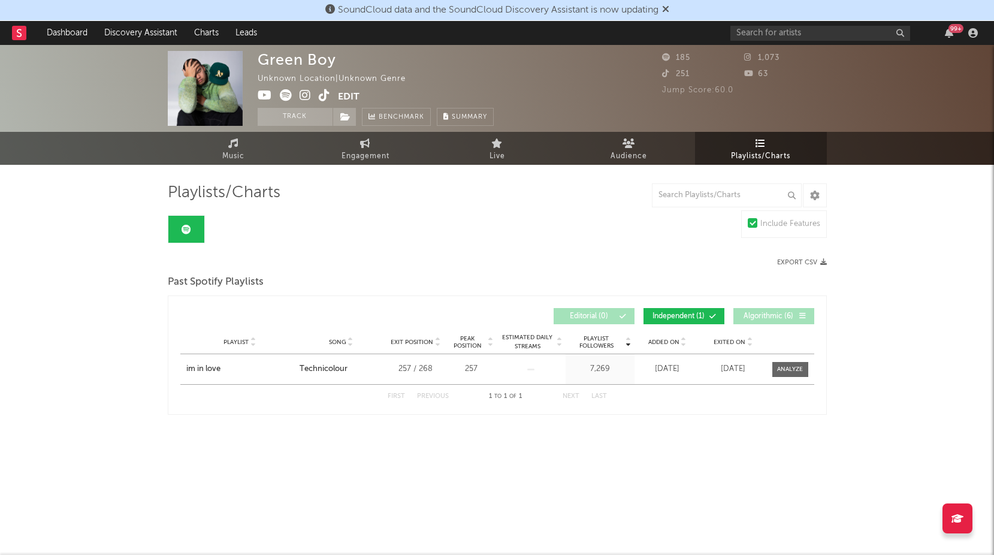
click at [767, 311] on button "Algorithmic ( 6 )" at bounding box center [774, 316] width 81 height 16
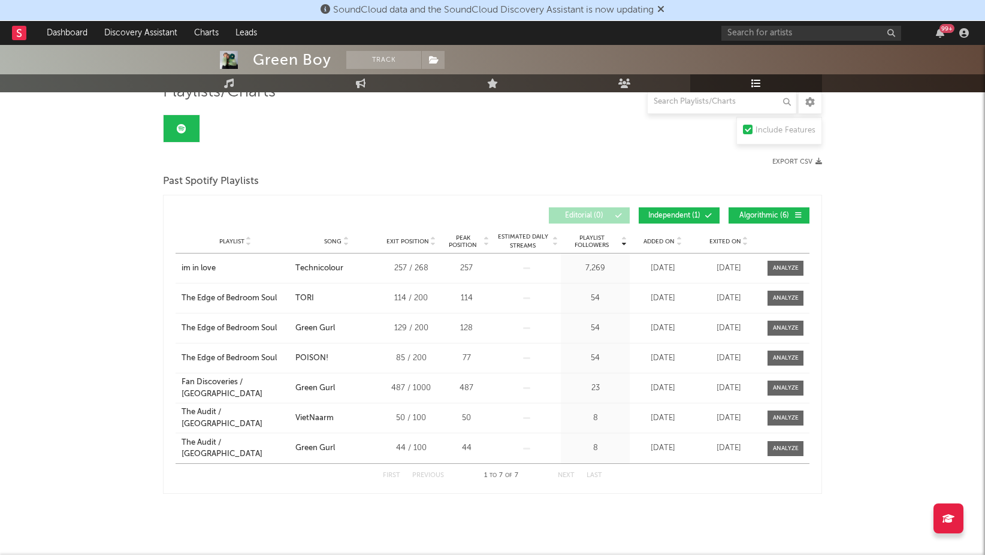
scroll to position [111, 0]
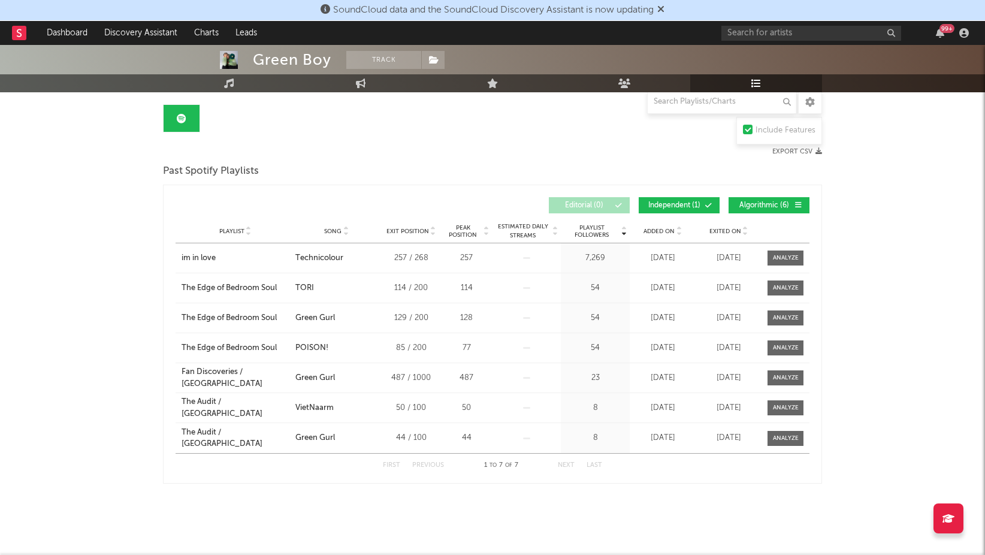
click at [886, 296] on div "Green Boy Track Unknown Location | Unknown Genre Edit Track Benchmark Summary 1…" at bounding box center [492, 244] width 985 height 621
click at [176, 120] on link at bounding box center [182, 118] width 36 height 27
click at [265, 129] on div "Playlists/Charts Include Features Export CSV Past Spotify Playlists Playlist Fo…" at bounding box center [492, 278] width 659 height 412
click at [541, 163] on div "Past Spotify Playlists" at bounding box center [492, 171] width 659 height 20
click at [654, 233] on span "Added On" at bounding box center [659, 231] width 31 height 7
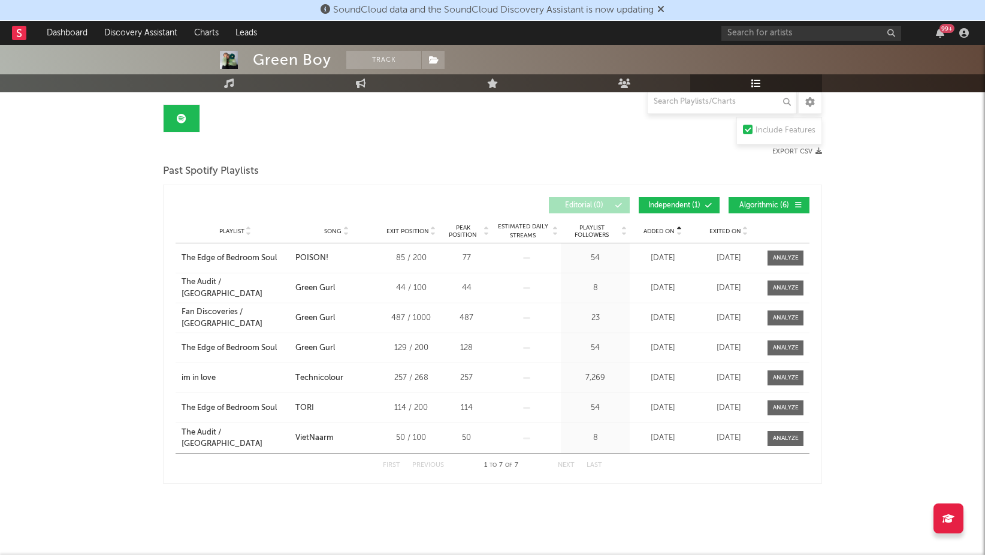
click at [665, 233] on span "Added On" at bounding box center [659, 231] width 31 height 7
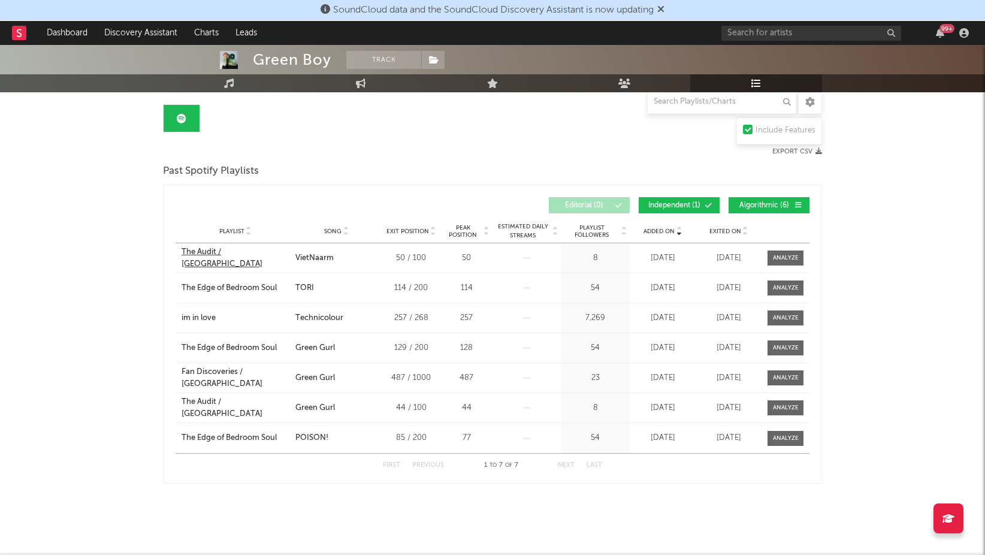
click at [202, 260] on div "The Audit / [GEOGRAPHIC_DATA]" at bounding box center [236, 257] width 108 height 23
click at [121, 325] on div "Green Boy Track Unknown Location | Unknown Genre Edit Track Benchmark Summary 1…" at bounding box center [492, 244] width 985 height 621
click at [719, 229] on span "Exited On" at bounding box center [726, 231] width 32 height 7
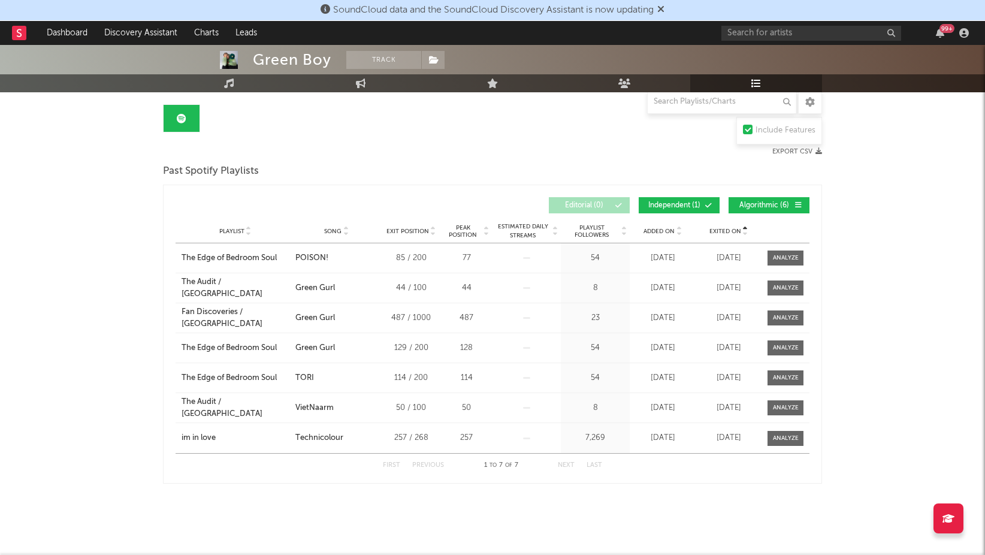
click at [719, 229] on span "Exited On" at bounding box center [726, 231] width 32 height 7
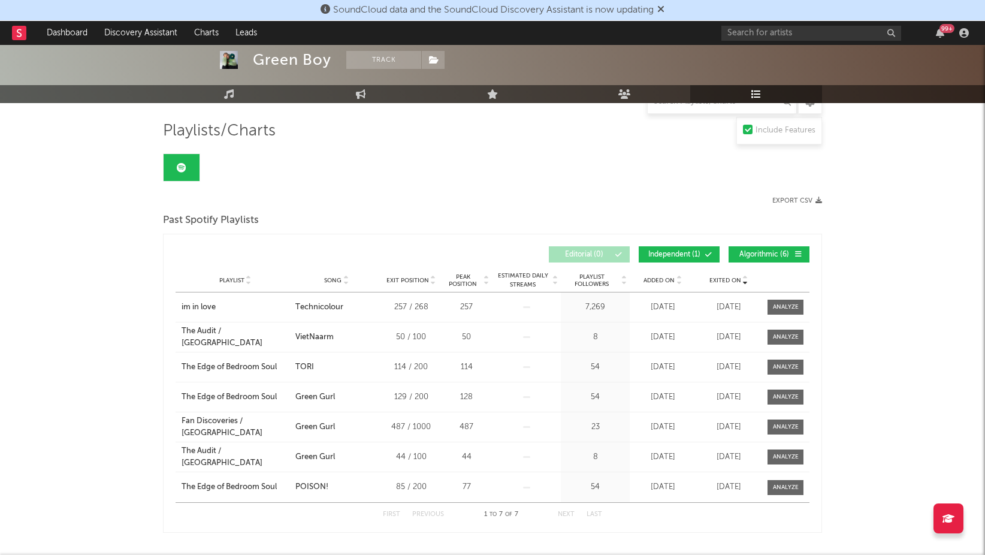
scroll to position [0, 0]
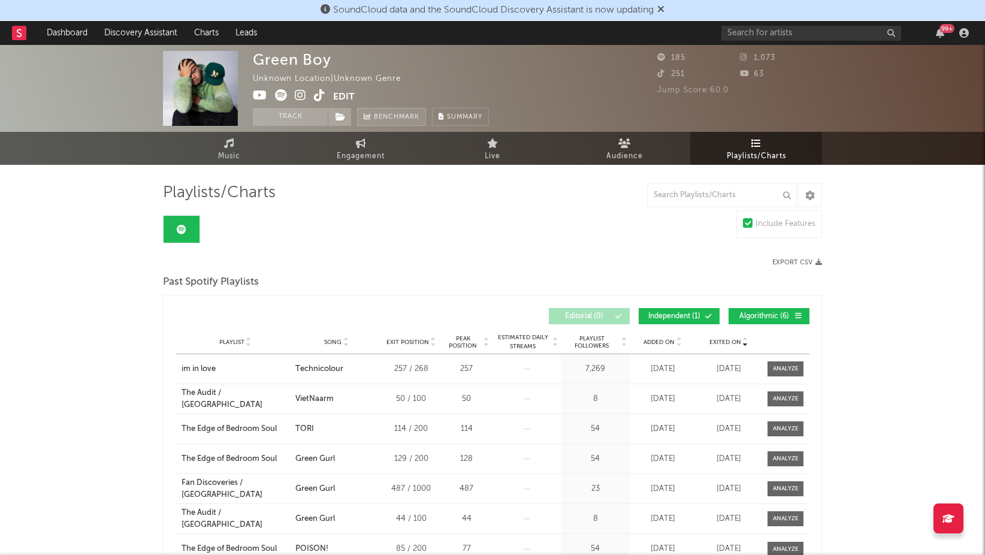
click at [393, 113] on span "Benchmark" at bounding box center [397, 117] width 46 height 14
click at [491, 137] on link "Live" at bounding box center [493, 148] width 132 height 33
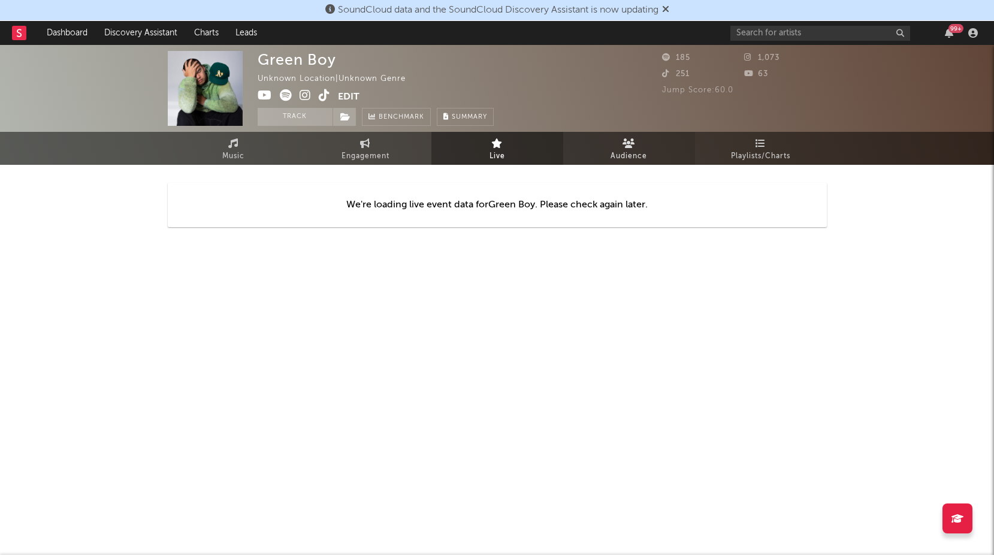
click at [603, 140] on link "Audience" at bounding box center [629, 148] width 132 height 33
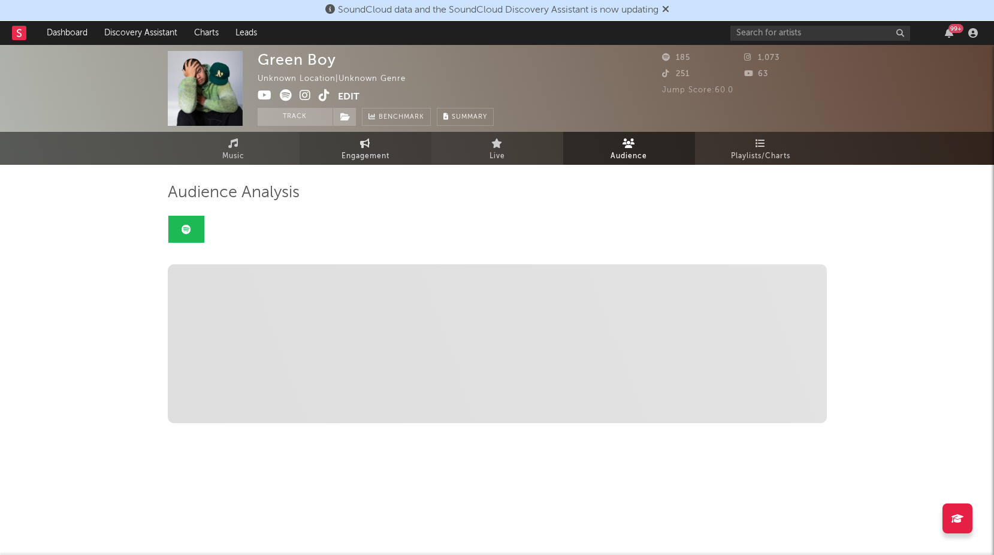
click at [377, 138] on link "Engagement" at bounding box center [366, 148] width 132 height 33
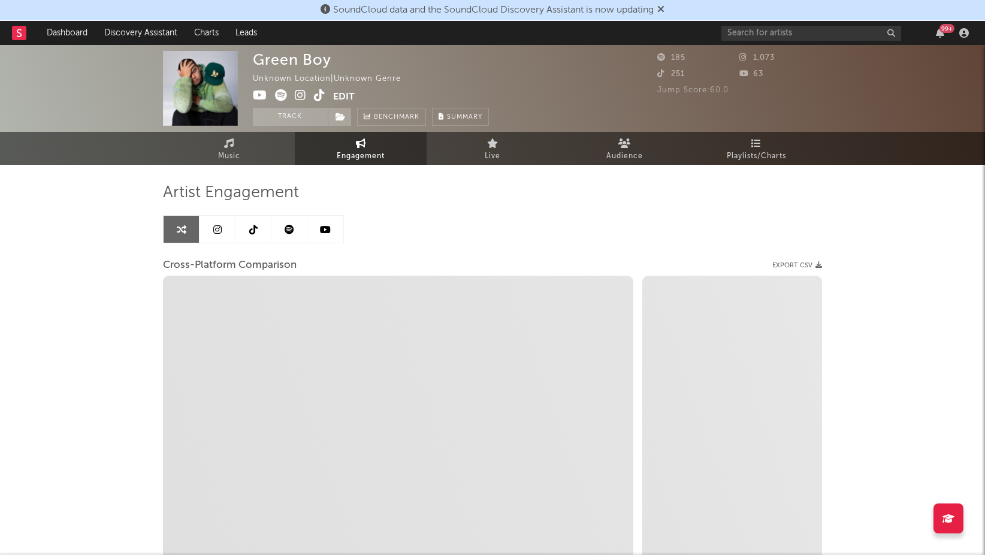
select select "1w"
click at [105, 360] on div "Green Boy Unknown Location | Unknown Genre Edit Track Benchmark Summary 185 1,0…" at bounding box center [492, 359] width 985 height 629
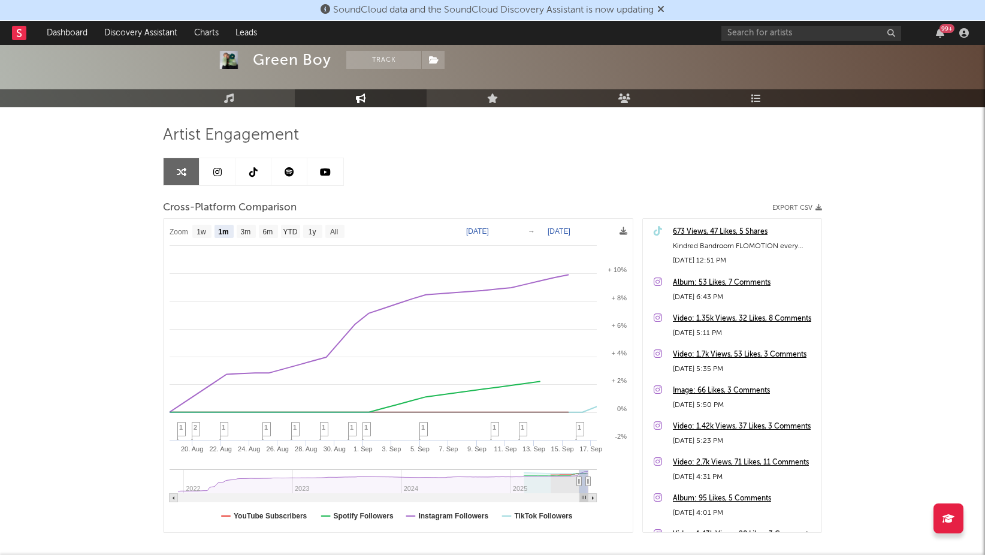
scroll to position [119, 0]
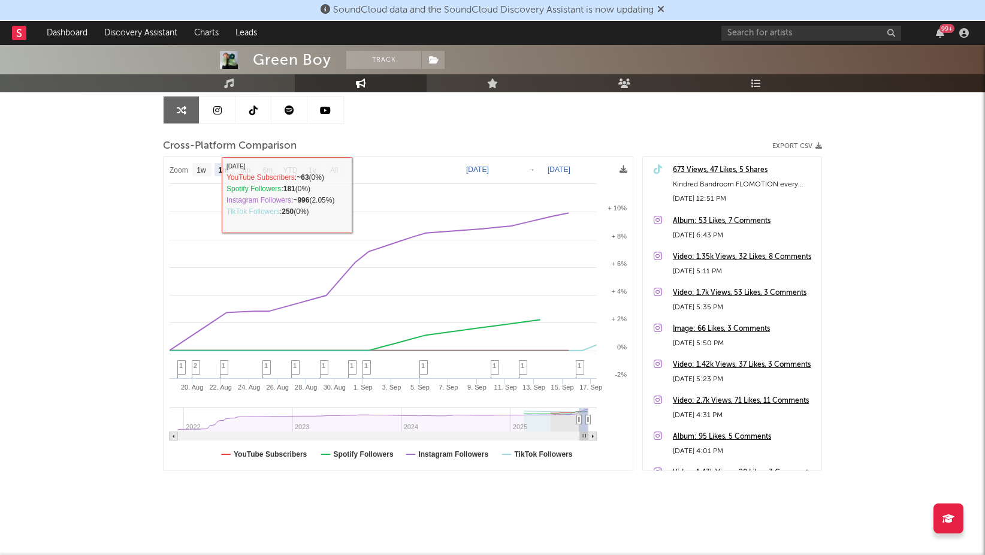
click at [129, 169] on div "Green Boy Track Unknown Location | Unknown Genre Edit Track Benchmark Summary 1…" at bounding box center [492, 240] width 985 height 629
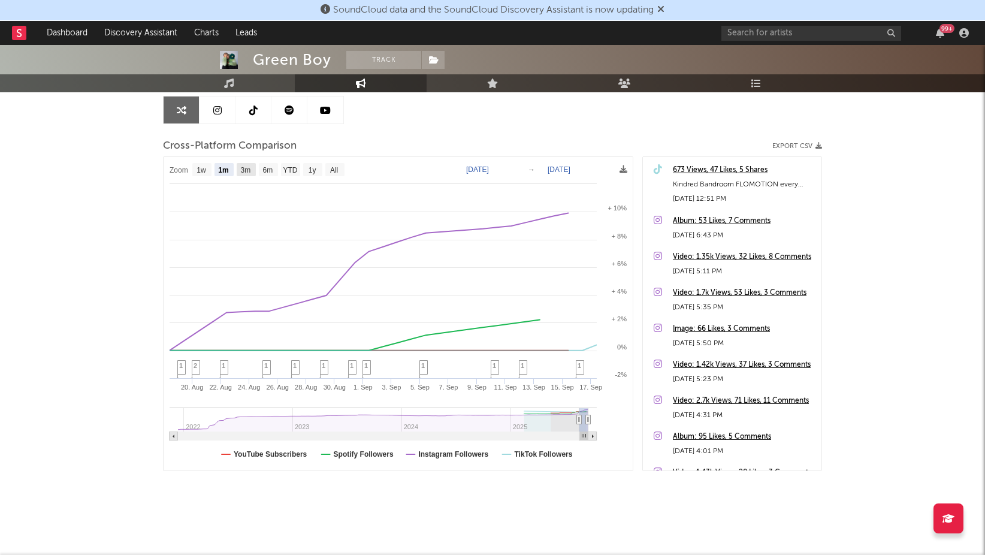
click at [250, 172] on text "3m" at bounding box center [246, 170] width 10 height 8
select select "3m"
type input "[DATE]"
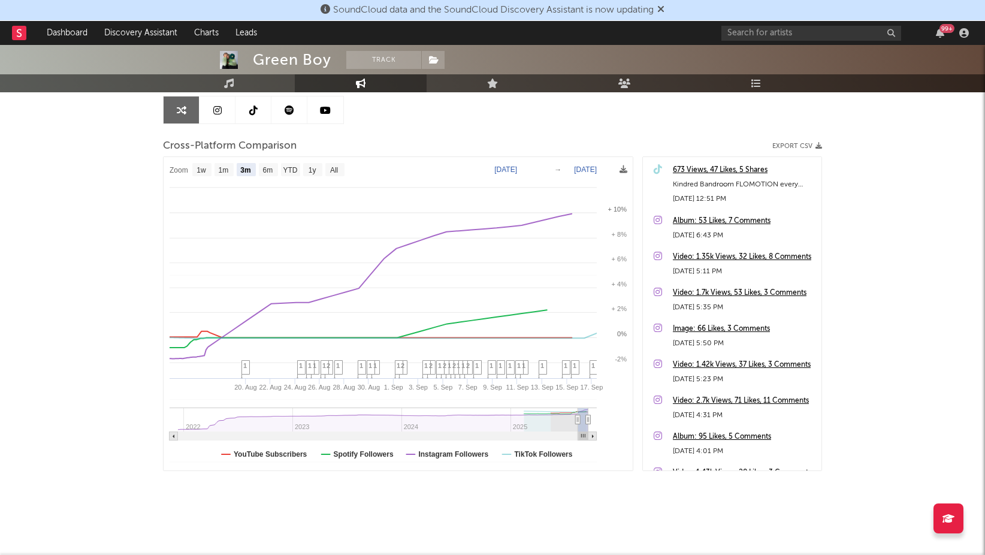
select select "3m"
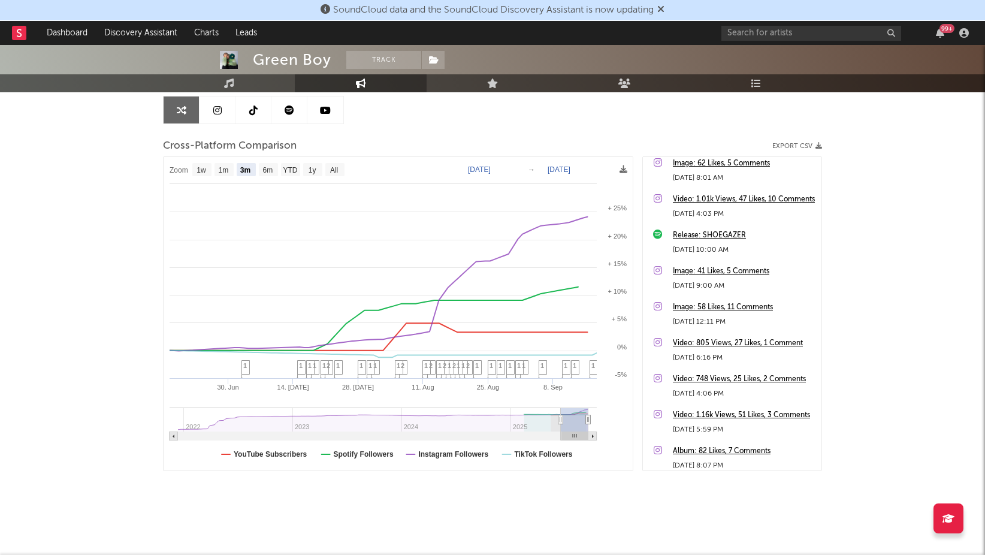
scroll to position [1079, 0]
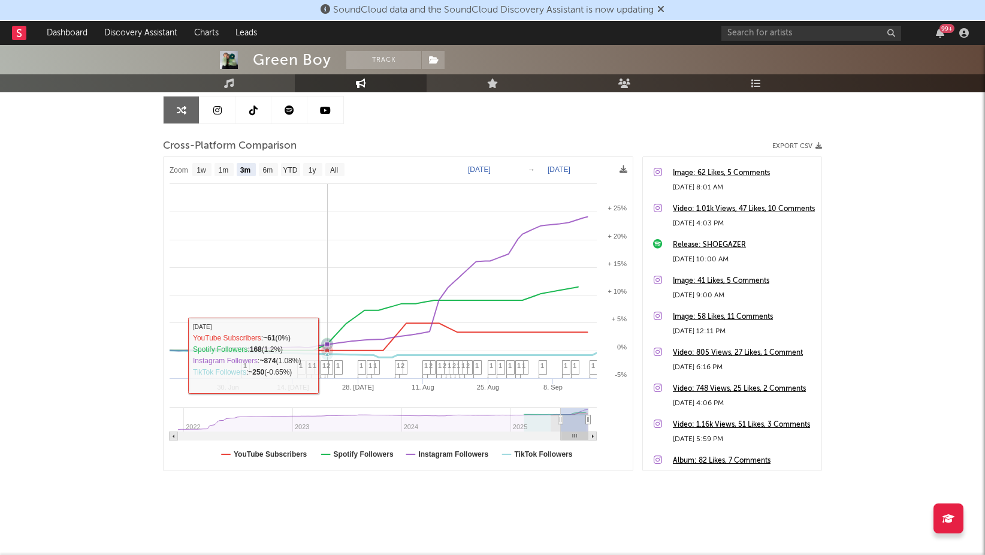
click at [327, 355] on icon at bounding box center [327, 354] width 5 height 5
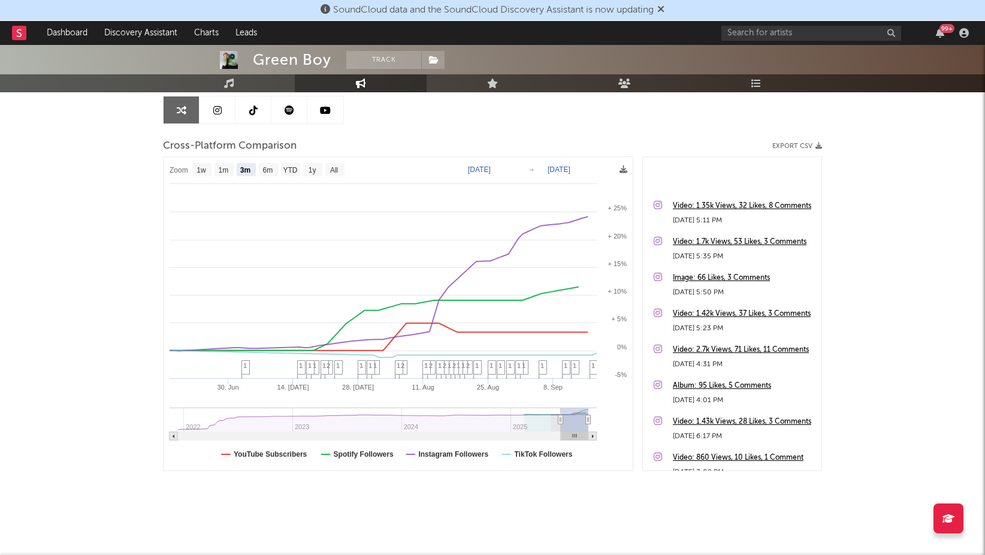
scroll to position [0, 0]
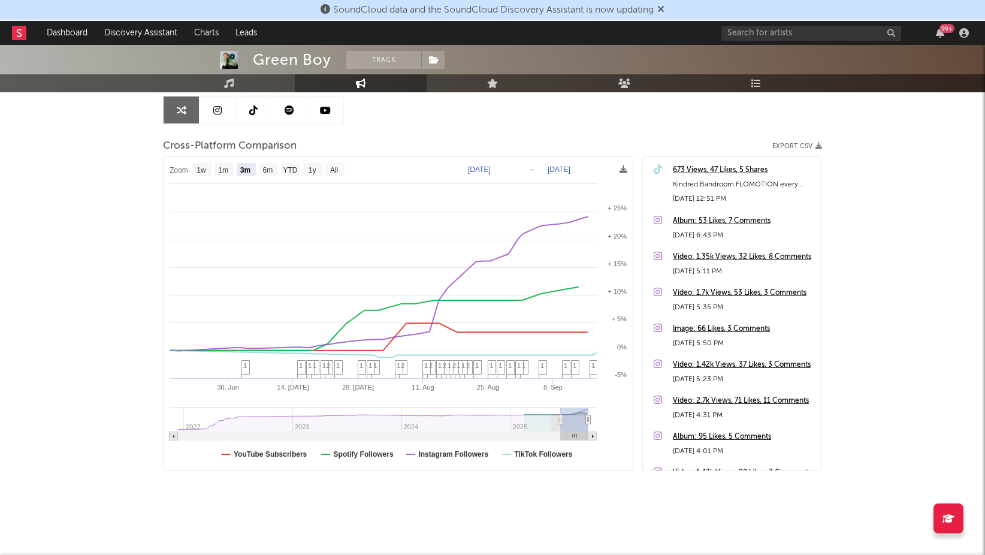
click at [864, 295] on div "Green Boy Track Unknown Location | Unknown Genre Edit Track Benchmark Summary 1…" at bounding box center [492, 240] width 985 height 629
click at [15, 419] on div "Green Boy Track Unknown Location | Unknown Genre Edit Track Benchmark Summary 1…" at bounding box center [492, 240] width 985 height 629
